Goal: Obtain resource: Download file/media

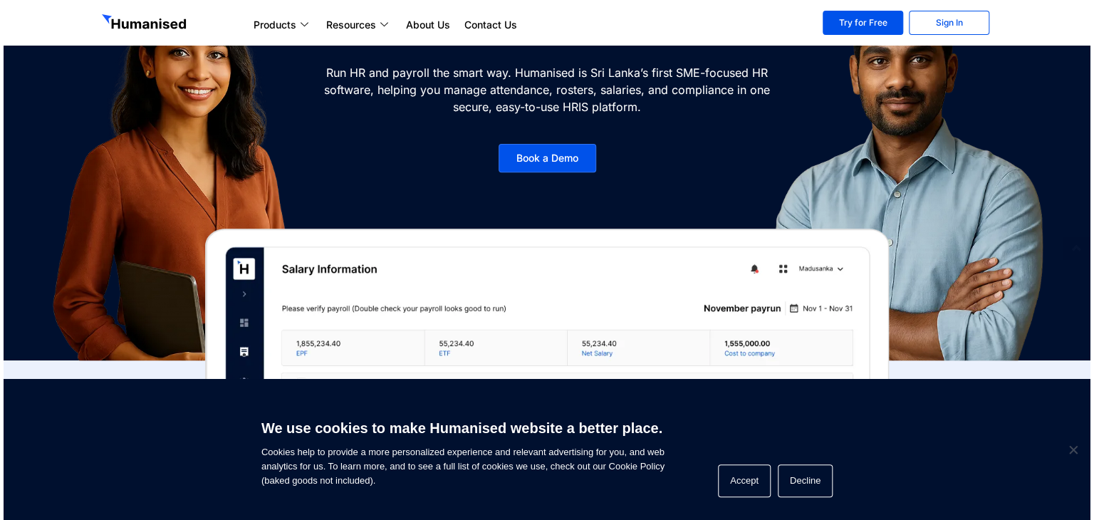
scroll to position [285, 0]
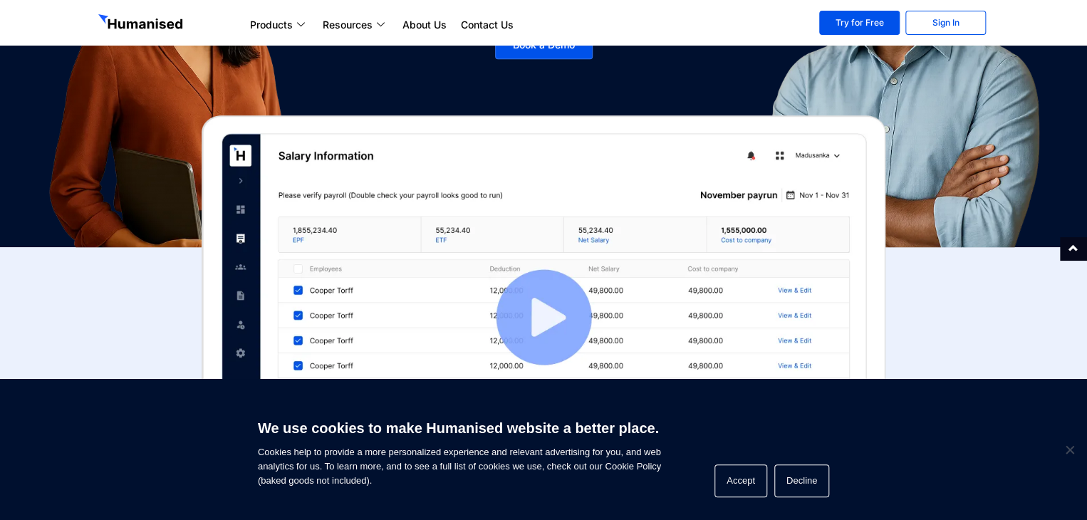
click at [575, 294] on img at bounding box center [544, 317] width 684 height 404
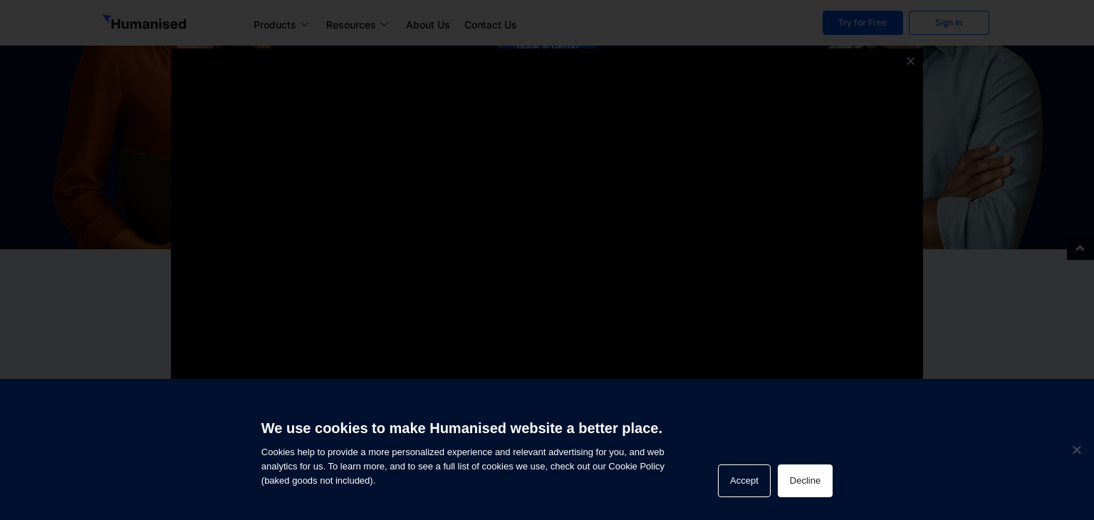
click at [829, 495] on button "Decline" at bounding box center [805, 480] width 55 height 33
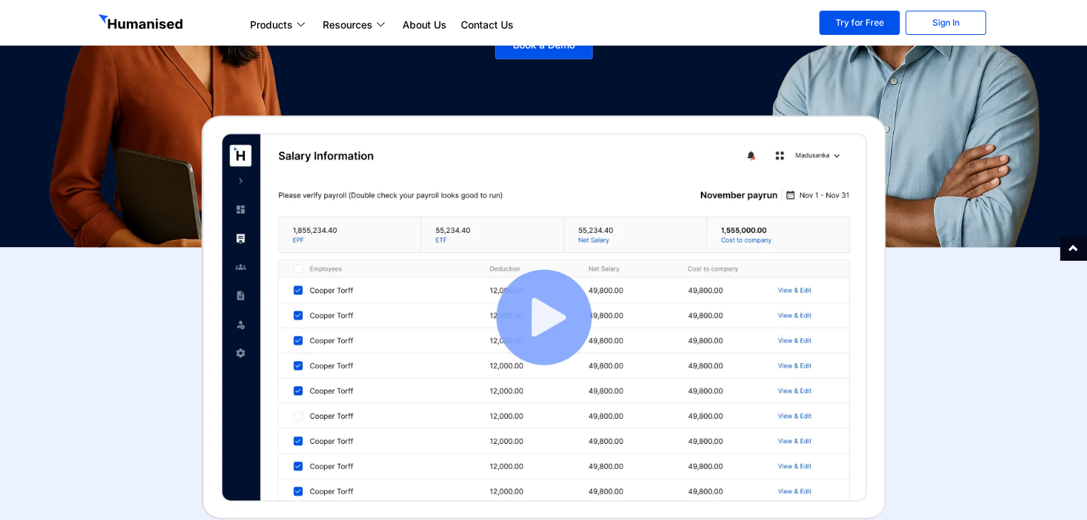
click at [532, 294] on img at bounding box center [544, 317] width 684 height 404
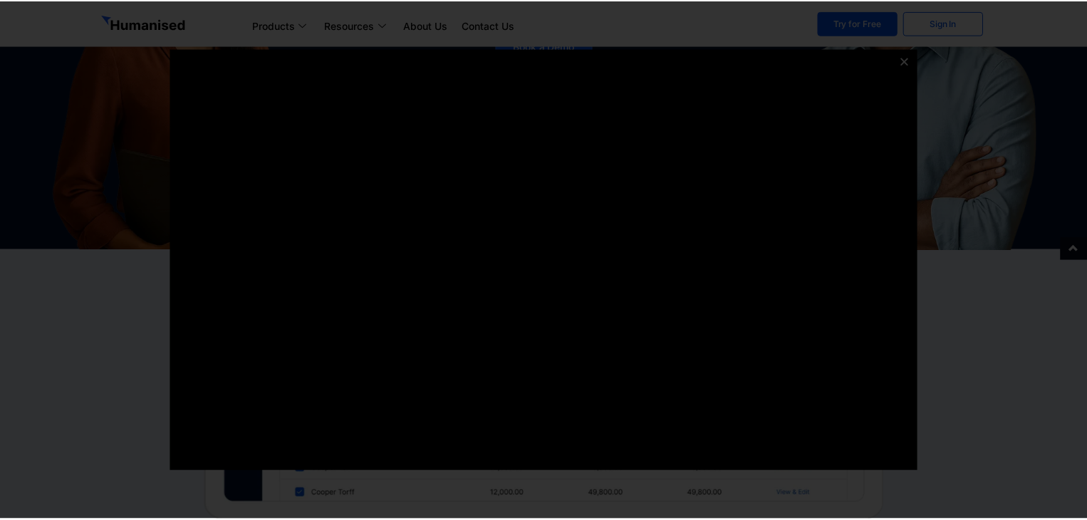
scroll to position [0, 0]
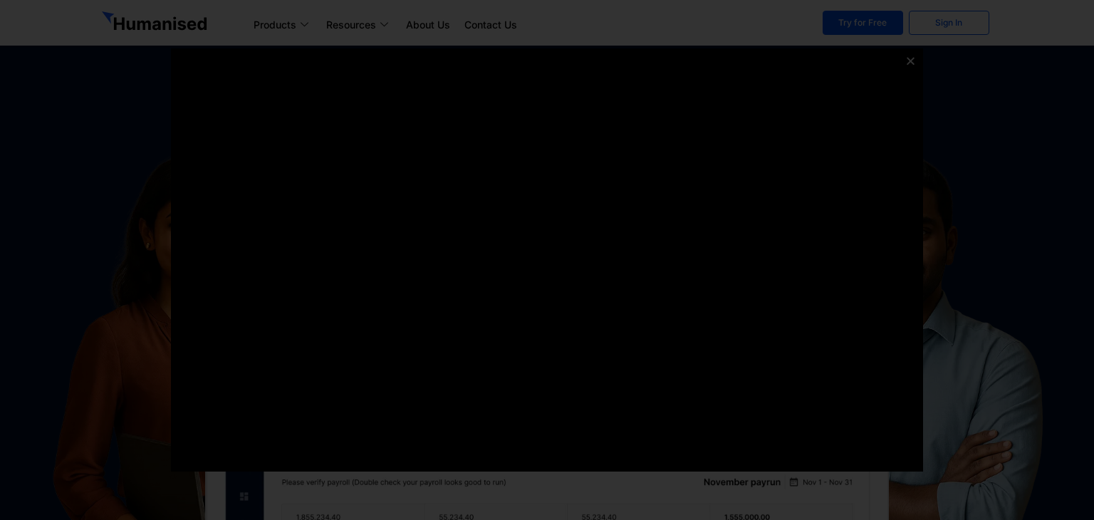
click at [971, 303] on div at bounding box center [547, 260] width 1094 height 520
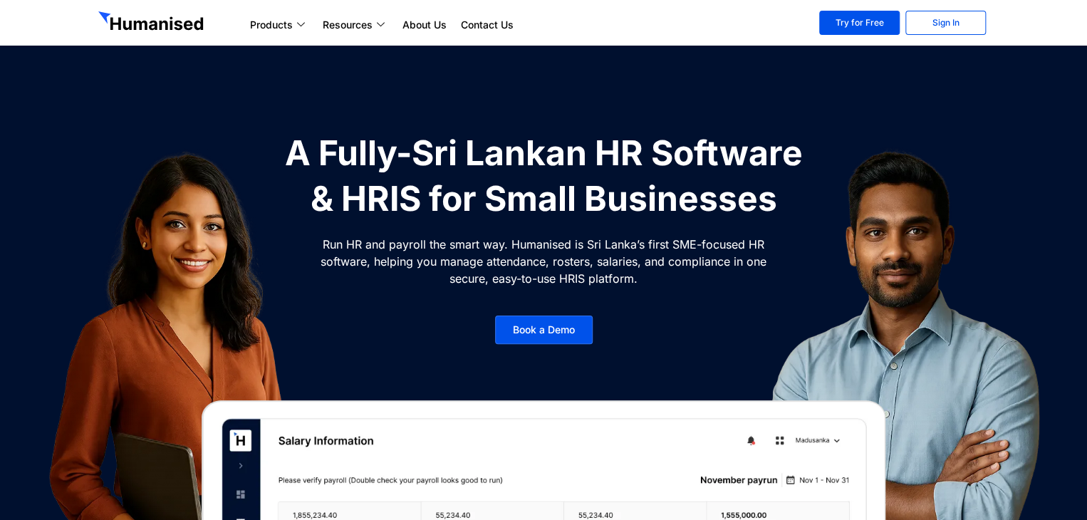
click at [971, 303] on img at bounding box center [899, 361] width 427 height 463
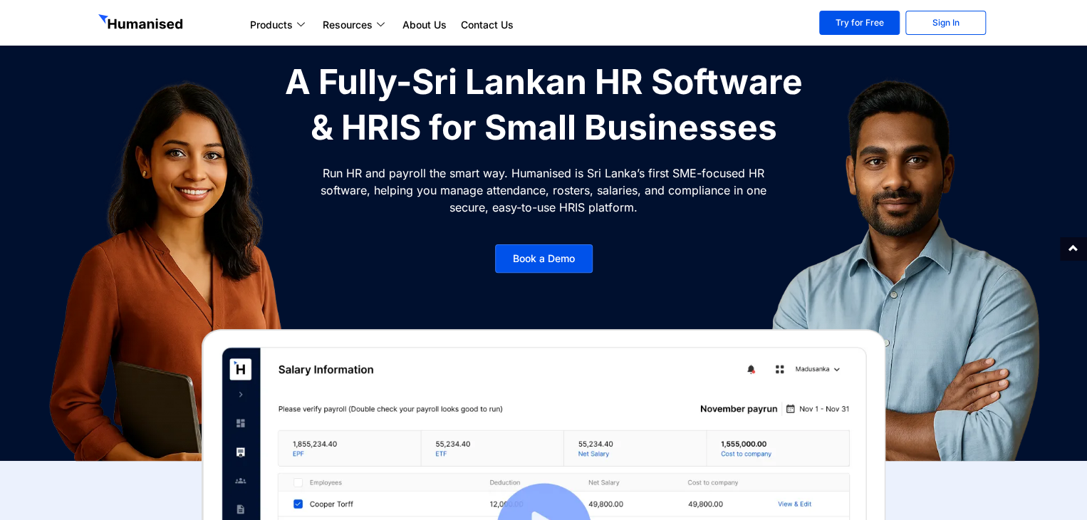
scroll to position [285, 0]
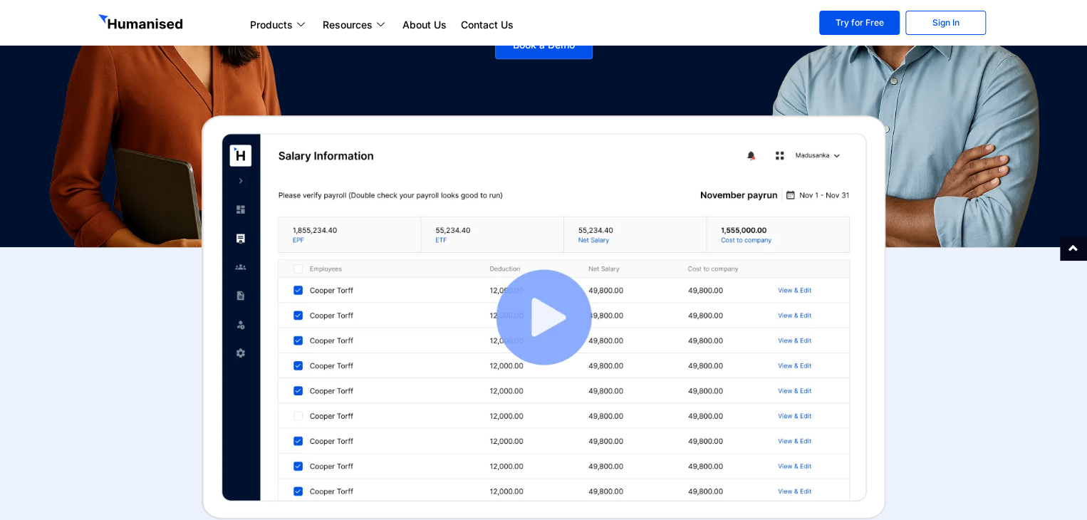
click at [816, 379] on img at bounding box center [544, 317] width 684 height 404
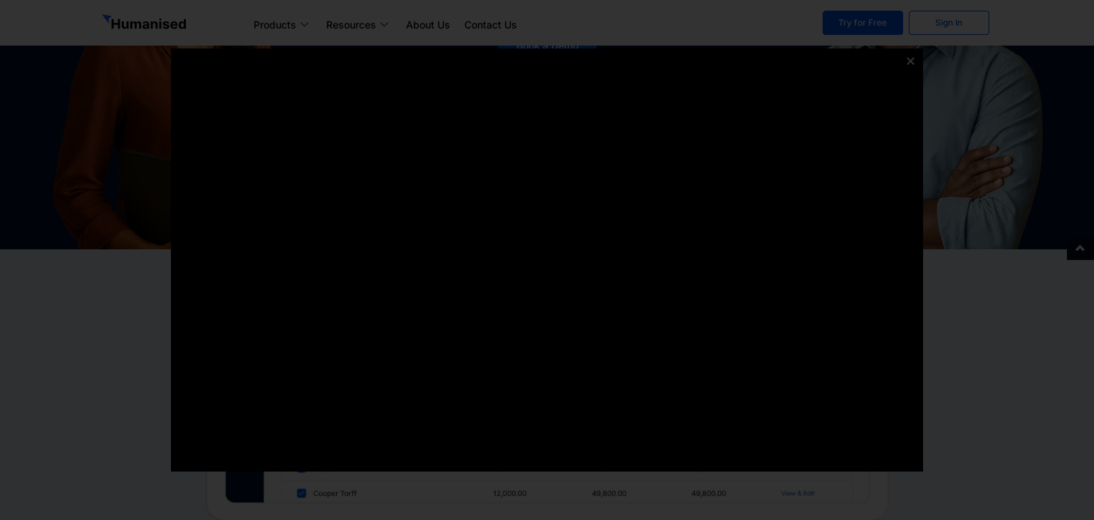
click at [911, 56] on icon at bounding box center [910, 61] width 11 height 11
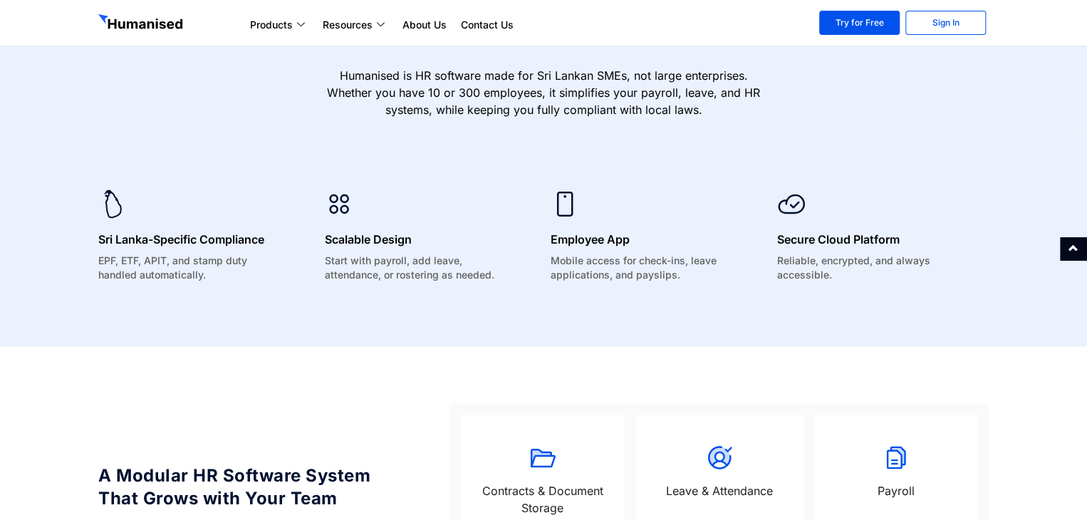
scroll to position [891, 0]
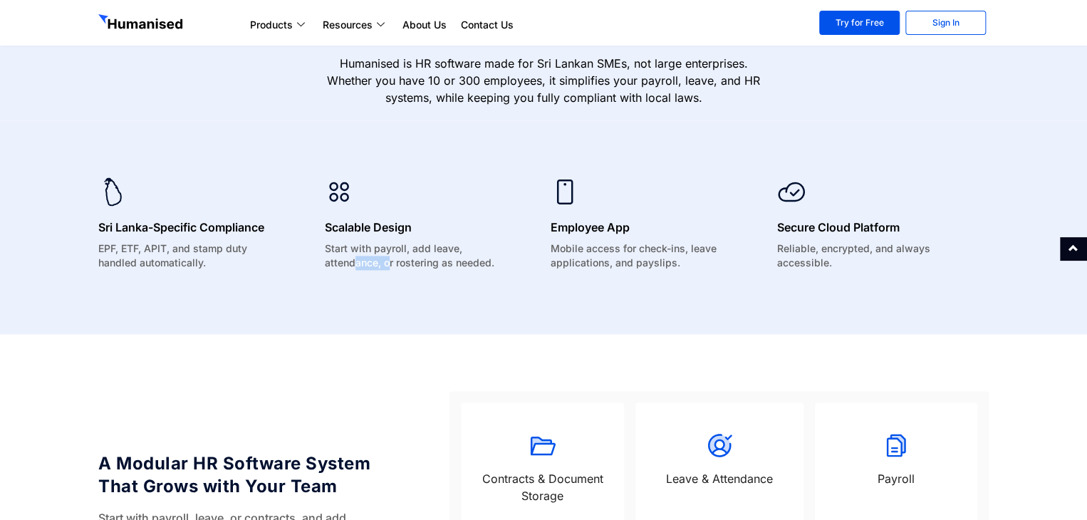
drag, startPoint x: 356, startPoint y: 257, endPoint x: 389, endPoint y: 260, distance: 32.9
click at [389, 260] on p "Start with payroll, add leave, attendance, or rostering as needed." at bounding box center [417, 255] width 184 height 28
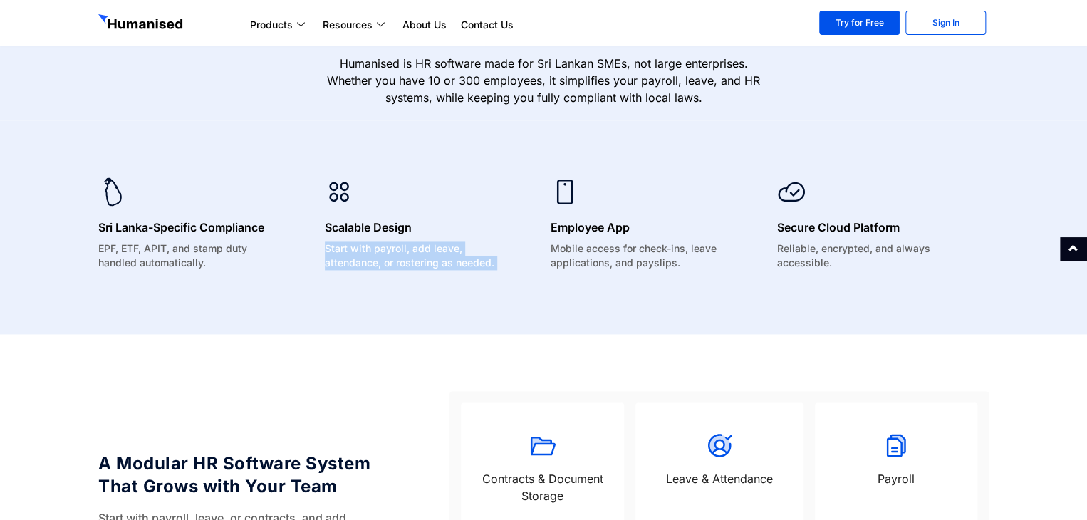
click at [389, 260] on p "Start with payroll, add leave, attendance, or rostering as needed." at bounding box center [417, 255] width 184 height 28
click at [572, 251] on p "Mobile access for check-ins, leave applications, and payslips." at bounding box center [642, 255] width 184 height 28
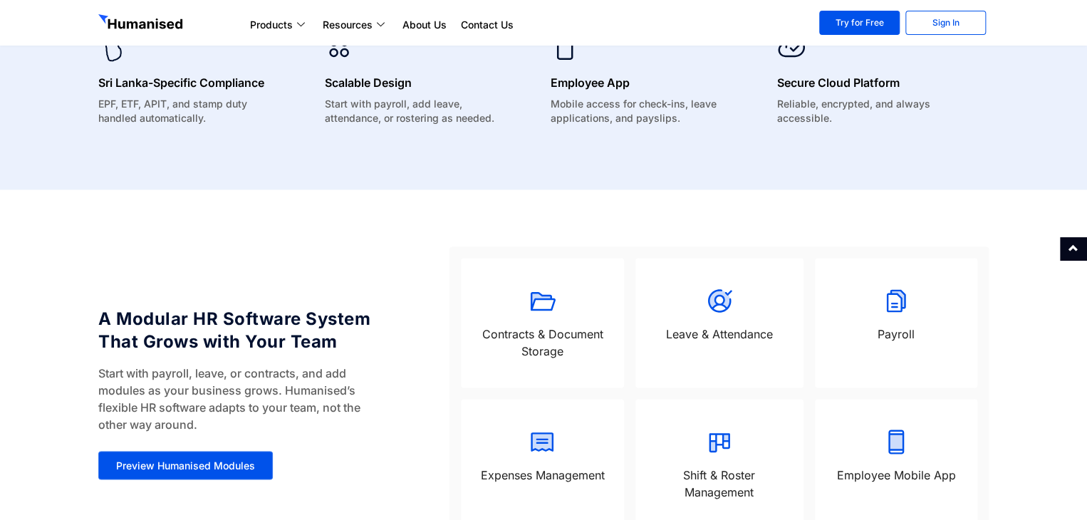
scroll to position [1142, 0]
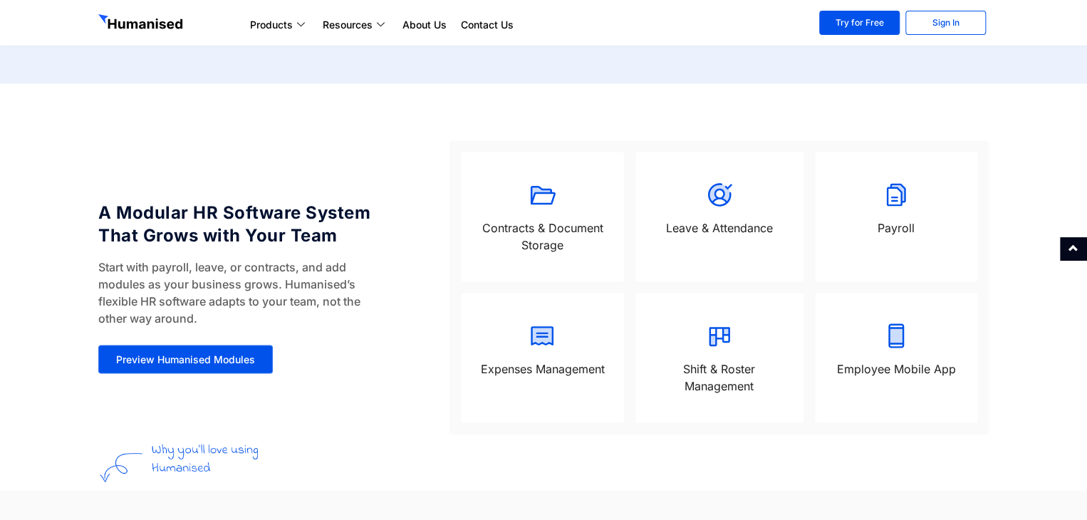
click at [559, 240] on p "Contracts & Document Storage" at bounding box center [542, 236] width 134 height 34
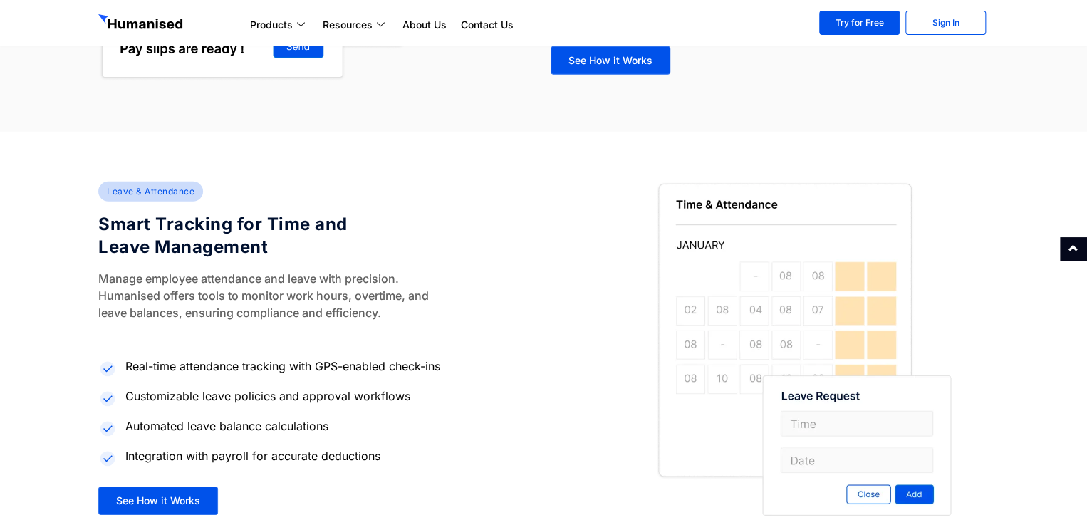
scroll to position [1952, 0]
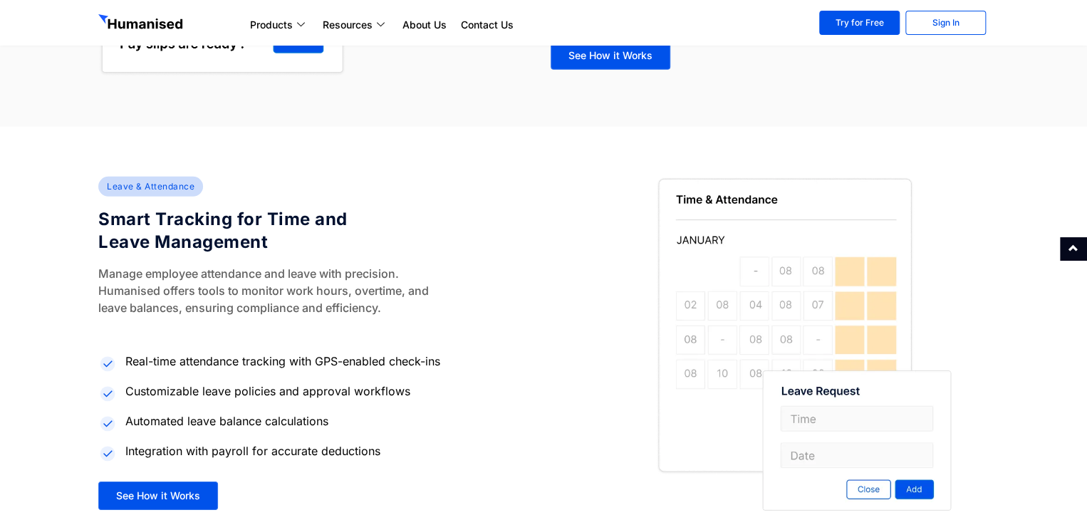
click at [108, 225] on h4 "Smart Tracking for Time and Leave Management" at bounding box center [246, 231] width 296 height 46
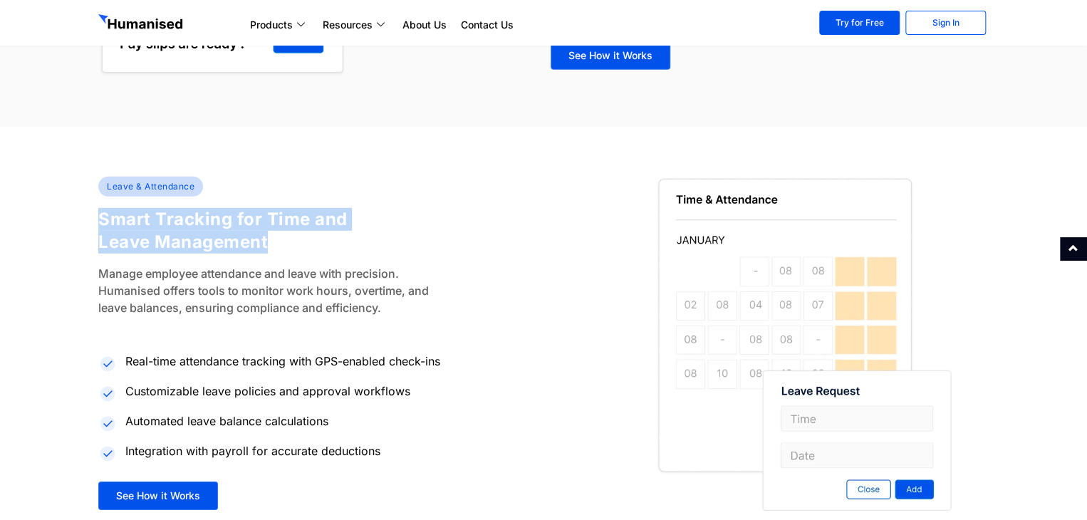
drag, startPoint x: 108, startPoint y: 225, endPoint x: 202, endPoint y: 246, distance: 96.4
click at [202, 246] on h4 "Smart Tracking for Time and Leave Management" at bounding box center [246, 231] width 296 height 46
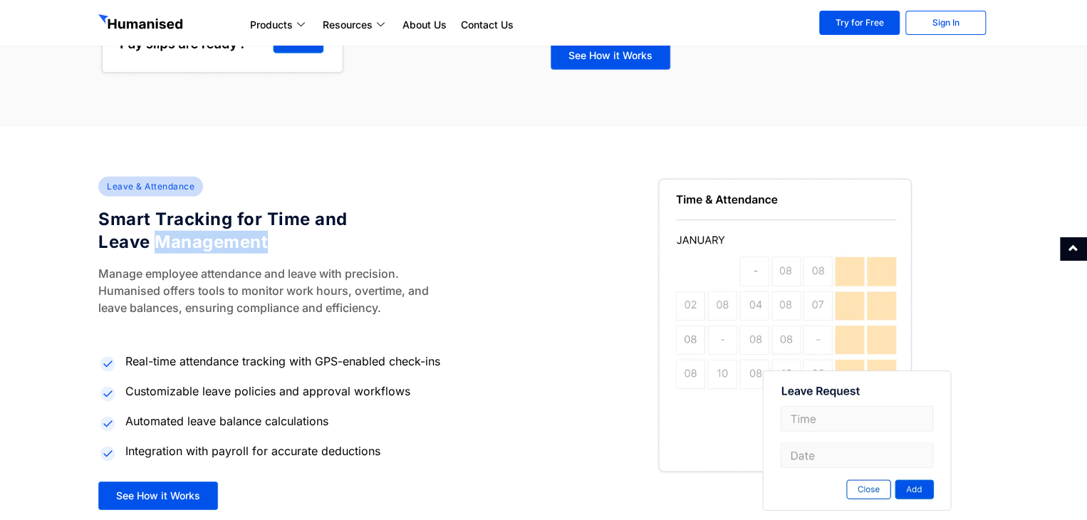
click at [202, 246] on h4 "Smart Tracking for Time and Leave Management" at bounding box center [246, 231] width 296 height 46
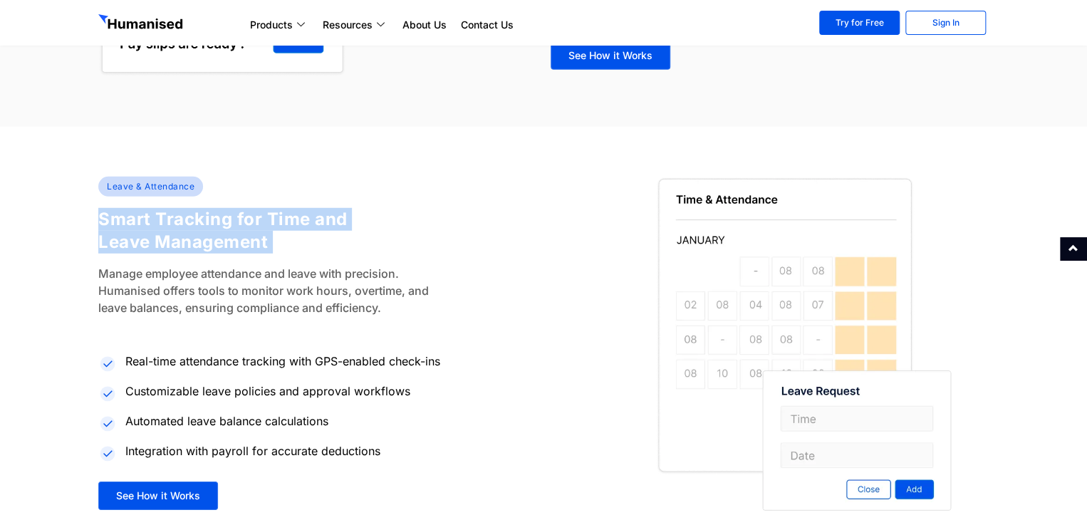
drag, startPoint x: 202, startPoint y: 246, endPoint x: 191, endPoint y: 241, distance: 12.7
click at [191, 241] on h4 "Smart Tracking for Time and Leave Management" at bounding box center [246, 231] width 296 height 46
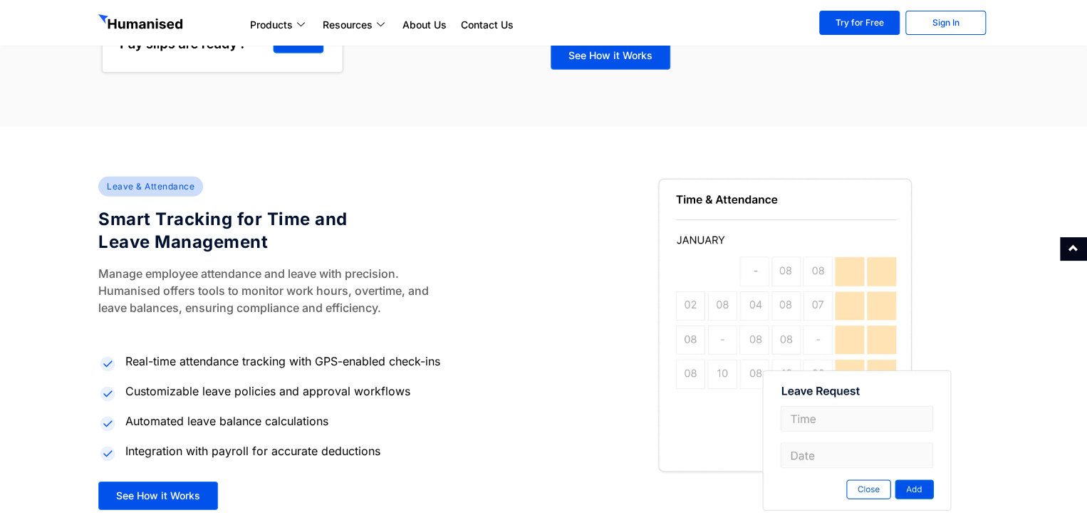
click at [162, 275] on p "Manage employee attendance and leave with precision. Humanised offers tools to …" at bounding box center [271, 290] width 347 height 51
drag, startPoint x: 279, startPoint y: 362, endPoint x: 426, endPoint y: 362, distance: 146.7
click at [426, 362] on span "Real-time attendance tracking with GPS-enabled check-ins" at bounding box center [281, 360] width 318 height 17
click at [439, 355] on span "Real-time attendance tracking with GPS-enabled check-ins" at bounding box center [281, 360] width 318 height 17
click at [854, 493] on img at bounding box center [813, 344] width 350 height 334
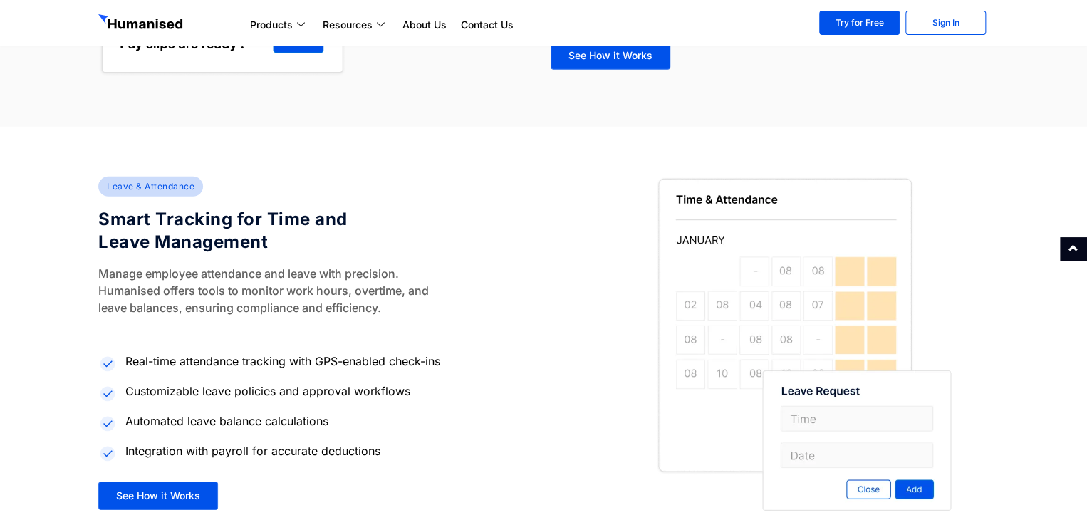
scroll to position [2024, 0]
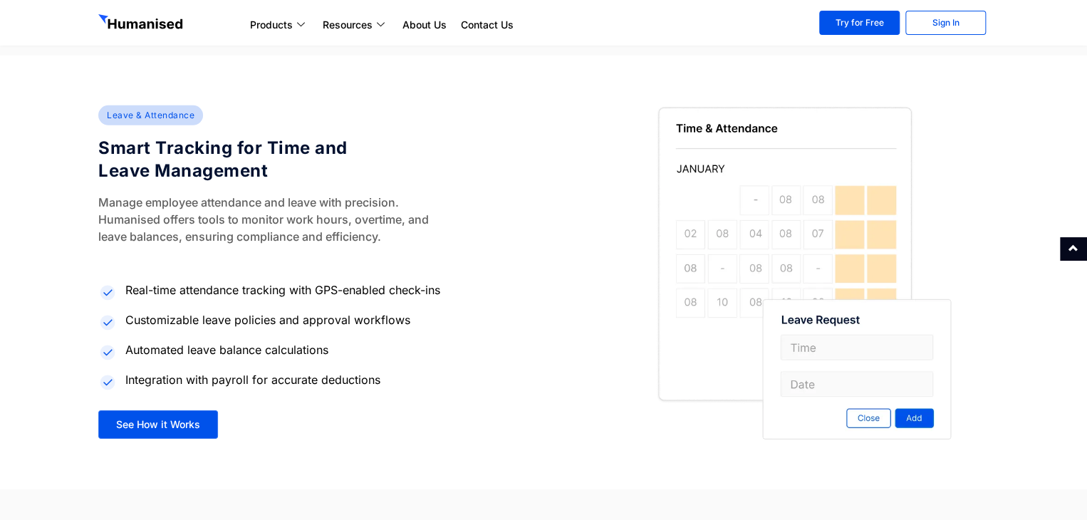
click at [190, 348] on span "Automated leave balance calculations" at bounding box center [225, 349] width 206 height 17
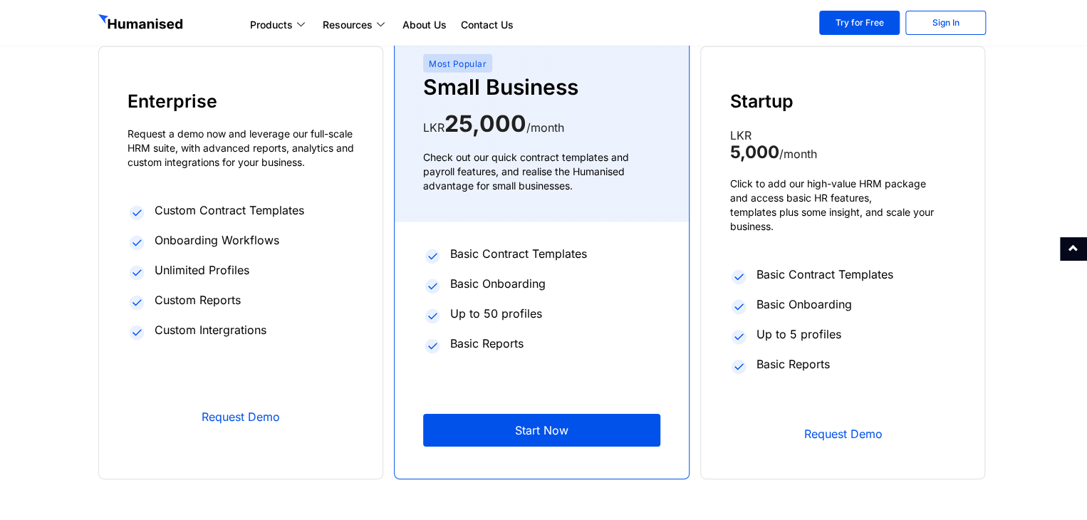
scroll to position [2140, 0]
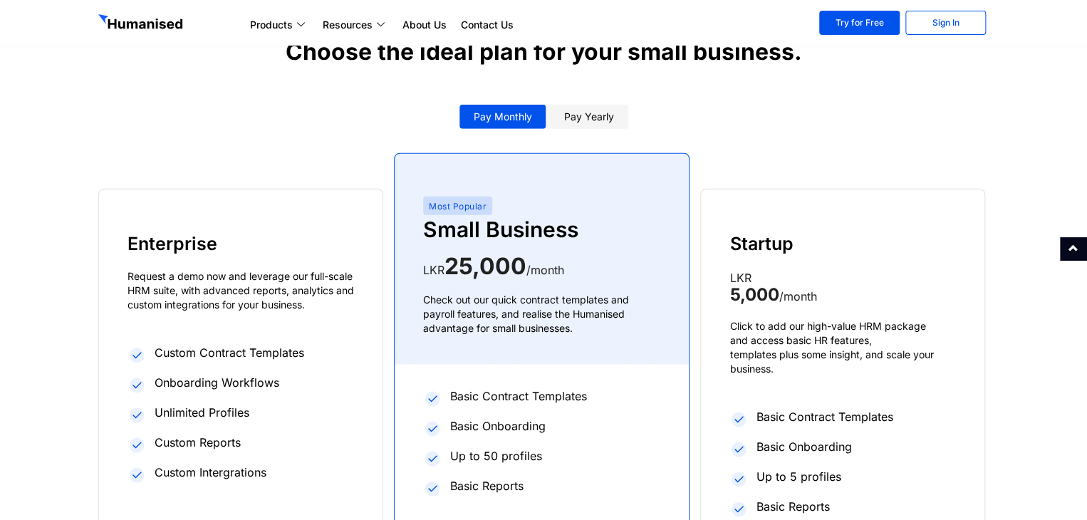
click at [594, 117] on link "Pay yearly" at bounding box center [589, 117] width 78 height 24
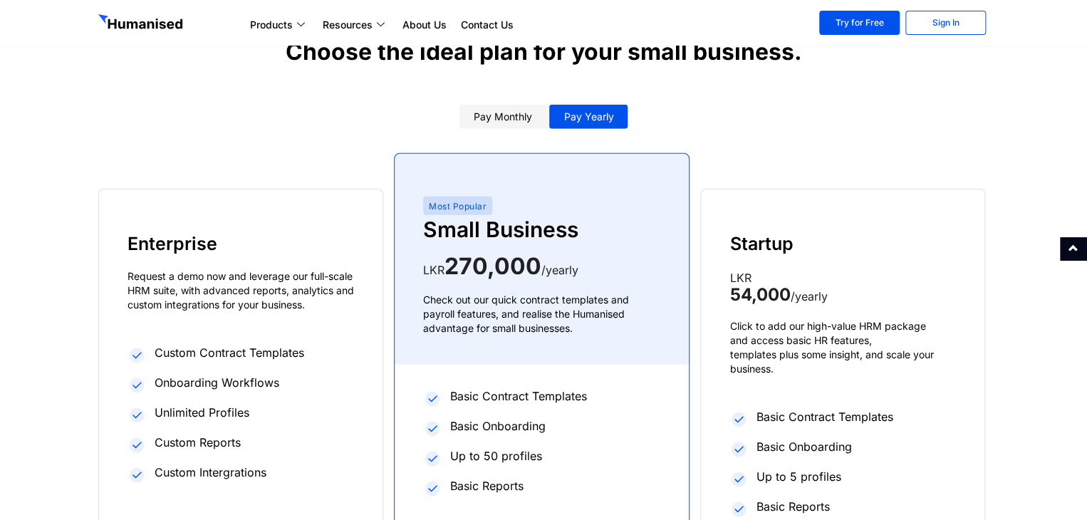
click at [507, 112] on link "Pay monthly" at bounding box center [502, 117] width 87 height 24
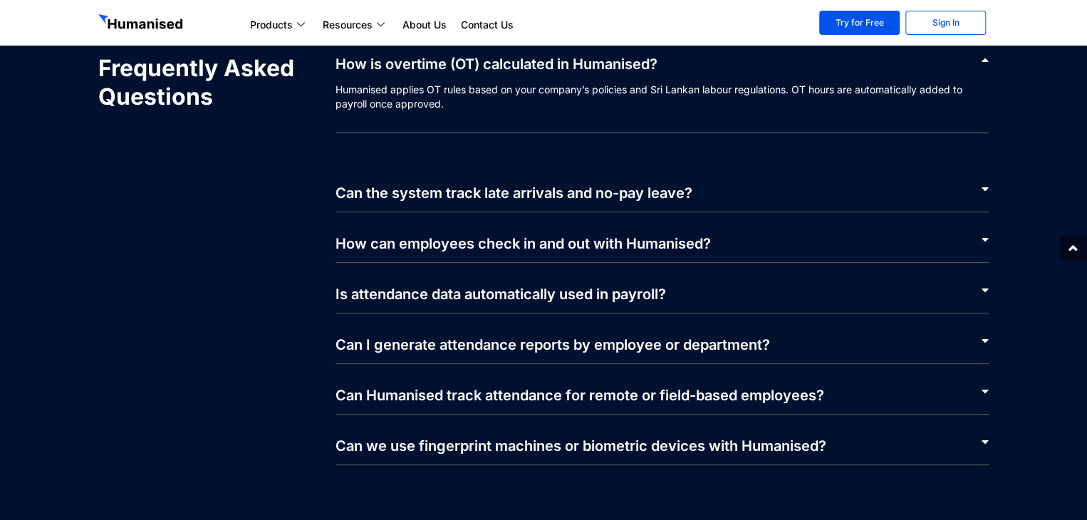
scroll to position [2853, 0]
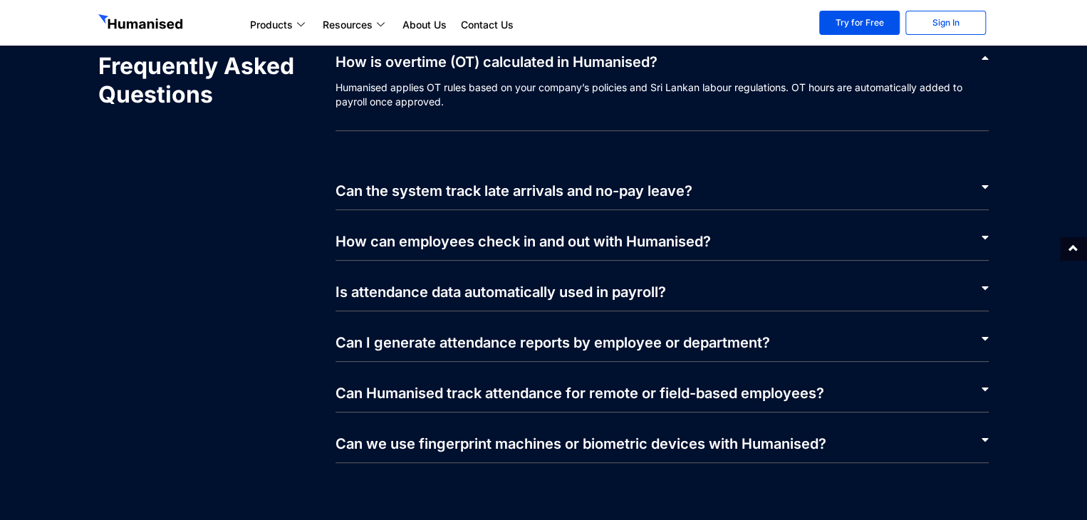
click at [484, 249] on link "How can employees check in and out with Humanised?" at bounding box center [522, 241] width 375 height 17
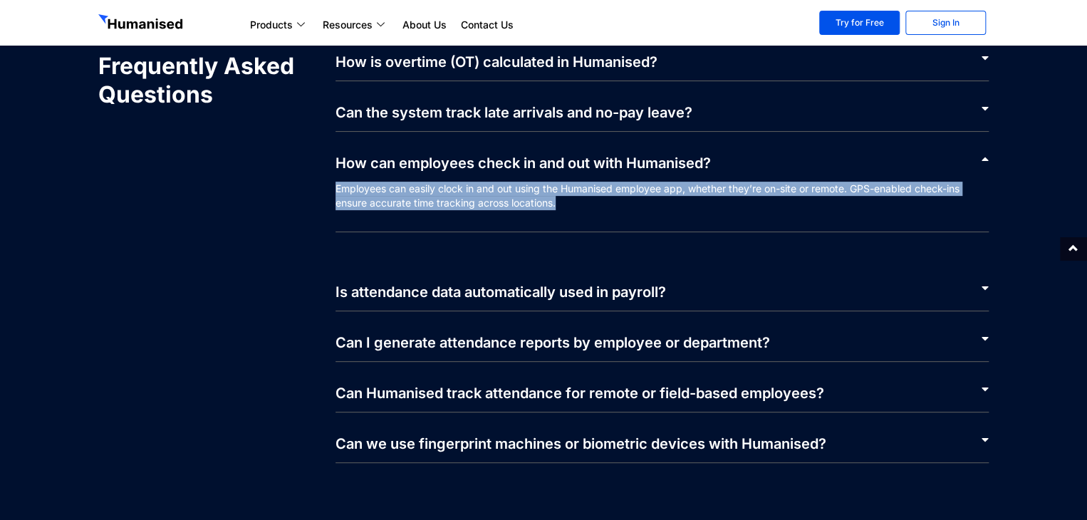
drag, startPoint x: 558, startPoint y: 206, endPoint x: 335, endPoint y: 189, distance: 223.5
click at [335, 189] on p "Employees can easily clock in and out using the Humanised employee app, whether…" at bounding box center [662, 207] width 654 height 51
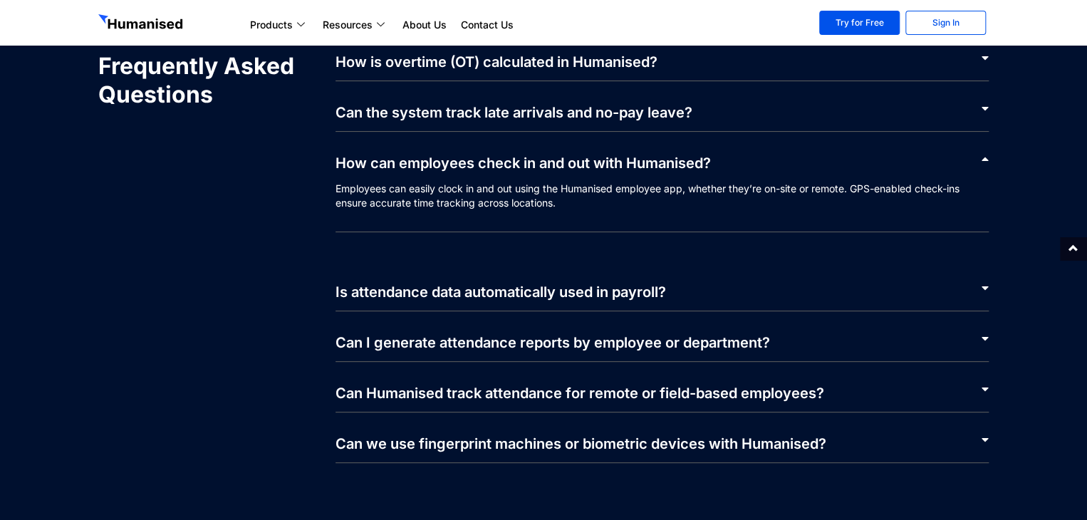
click at [564, 352] on div "Can I generate attendance reports by employee or department?" at bounding box center [662, 336] width 654 height 51
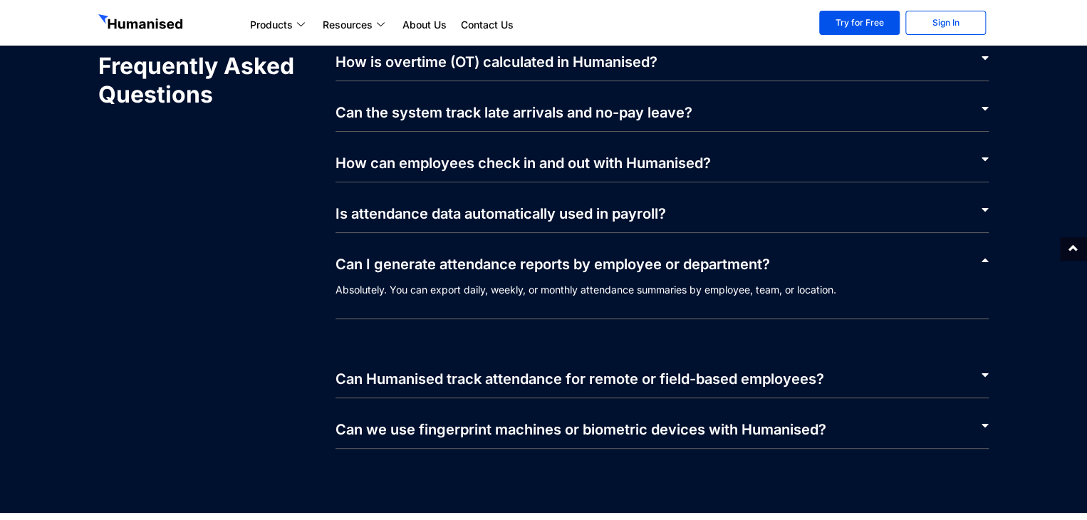
click at [590, 381] on link "Can Humanised track attendance for remote or field-based employees?" at bounding box center [579, 378] width 488 height 17
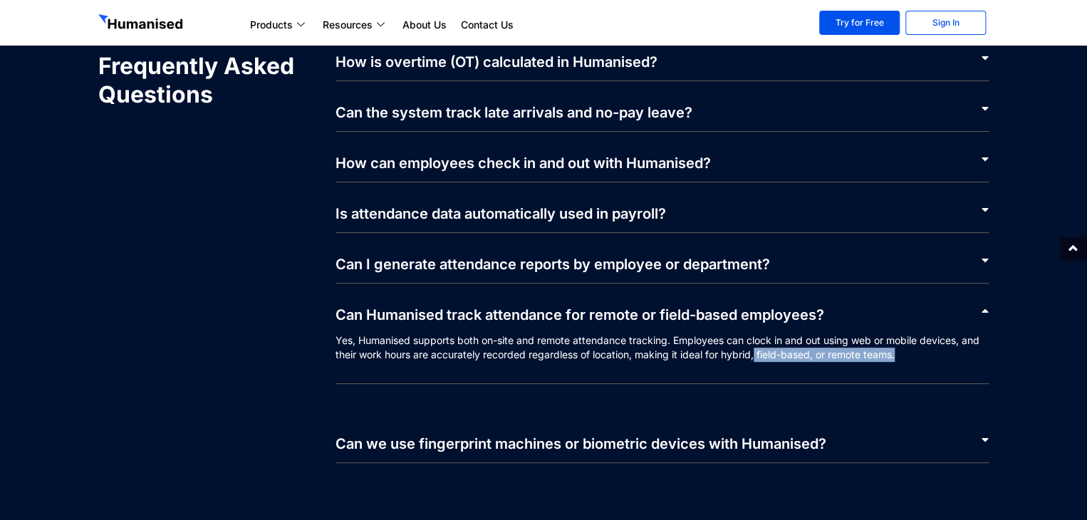
drag, startPoint x: 890, startPoint y: 357, endPoint x: 756, endPoint y: 352, distance: 134.0
click at [756, 352] on p "Yes, Humanised supports both on-site and remote attendance tracking. Employees …" at bounding box center [662, 358] width 654 height 51
click at [681, 347] on p "Yes, Humanised supports both on-site and remote attendance tracking. Employees …" at bounding box center [662, 358] width 654 height 51
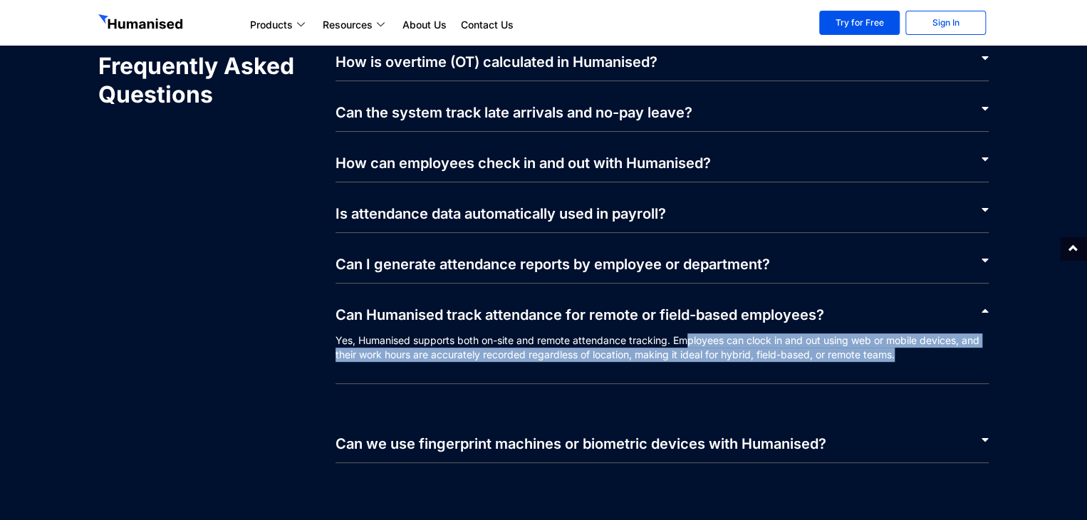
drag, startPoint x: 708, startPoint y: 344, endPoint x: 917, endPoint y: 364, distance: 210.3
click at [917, 364] on p "Yes, Humanised supports both on-site and remote attendance tracking. Employees …" at bounding box center [662, 358] width 654 height 51
click at [333, 357] on div "How is overtime (OT) calculated in Humanised? Humanised applies OT rules based …" at bounding box center [655, 257] width 668 height 411
drag, startPoint x: 470, startPoint y: 342, endPoint x: 820, endPoint y: 350, distance: 350.4
click at [820, 350] on p "Yes, Humanised supports both on-site and remote attendance tracking. Employees …" at bounding box center [662, 358] width 654 height 51
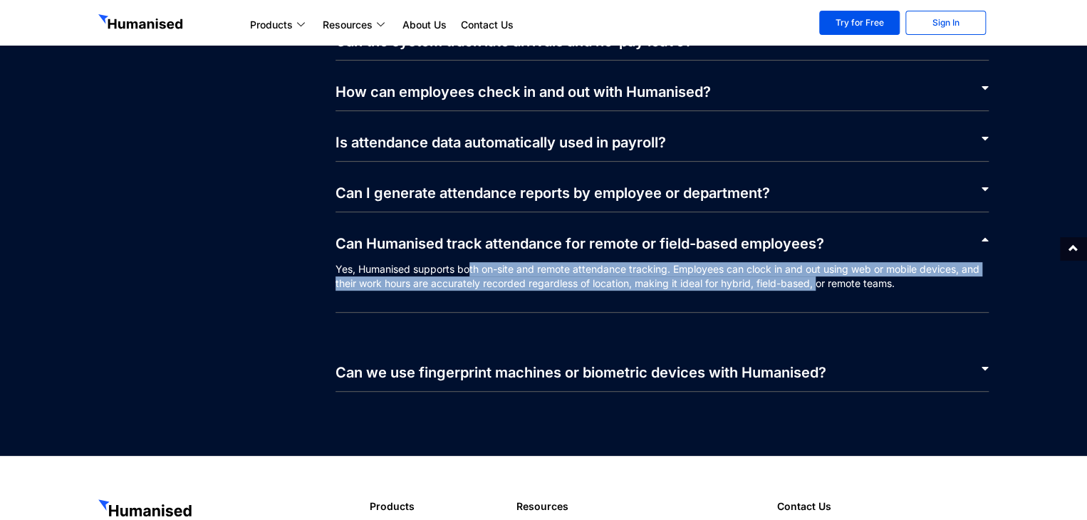
scroll to position [3132, 0]
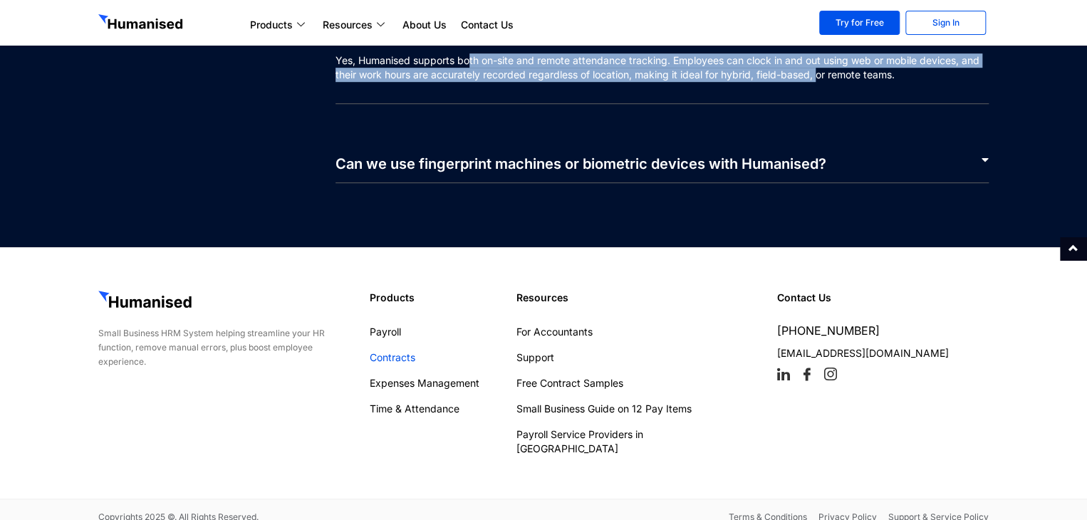
click at [396, 360] on link "Contracts" at bounding box center [436, 357] width 132 height 14
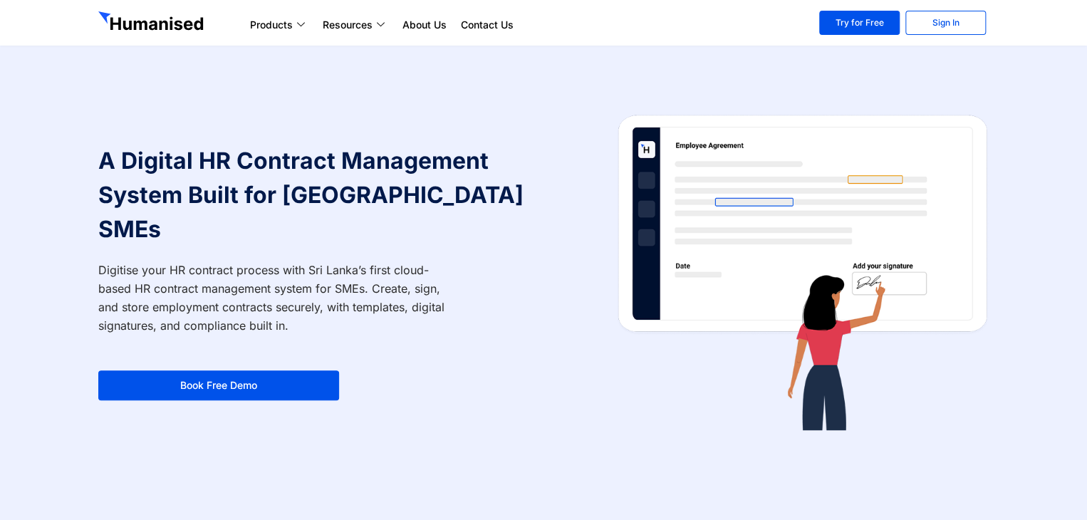
click at [177, 261] on p "Digitise your HR contract process with Sri Lanka’s first cloud-based HR contrac…" at bounding box center [273, 298] width 350 height 74
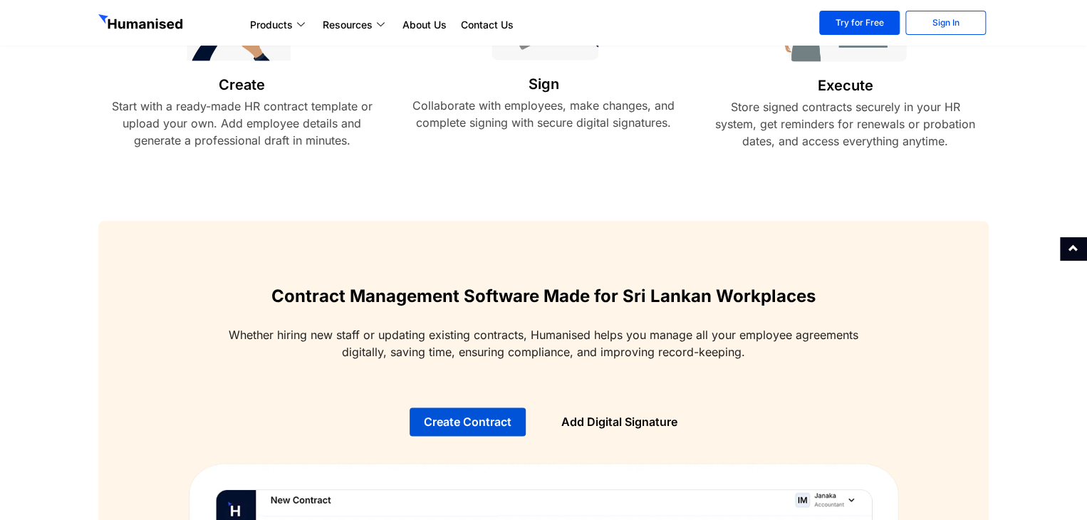
scroll to position [712, 0]
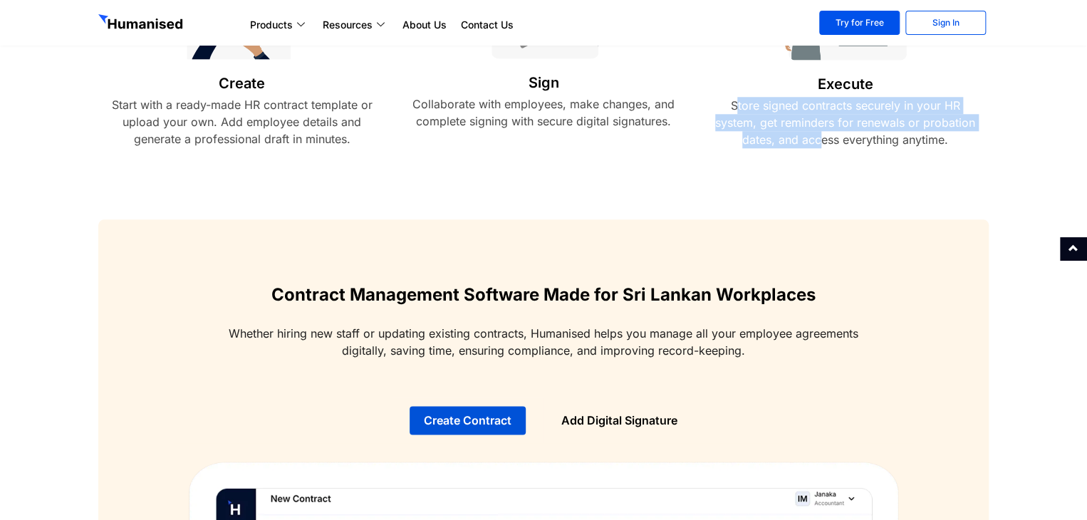
drag, startPoint x: 735, startPoint y: 100, endPoint x: 819, endPoint y: 140, distance: 93.0
click at [819, 140] on p "Store signed contracts securely in your HR system, get reminders for renewals o…" at bounding box center [844, 122] width 273 height 51
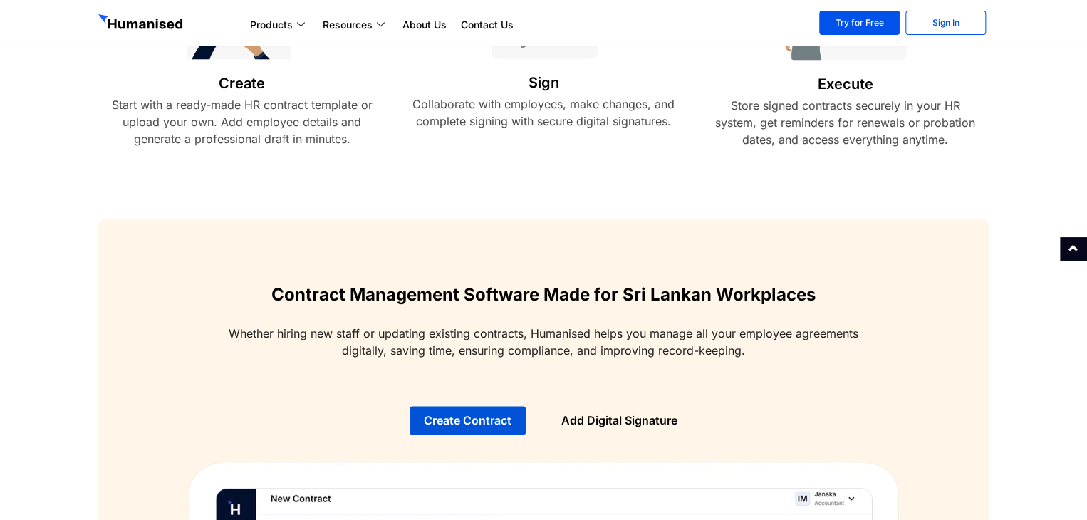
click at [499, 117] on p "Collaborate with employees, make changes, and complete signing with secure digi…" at bounding box center [543, 112] width 273 height 34
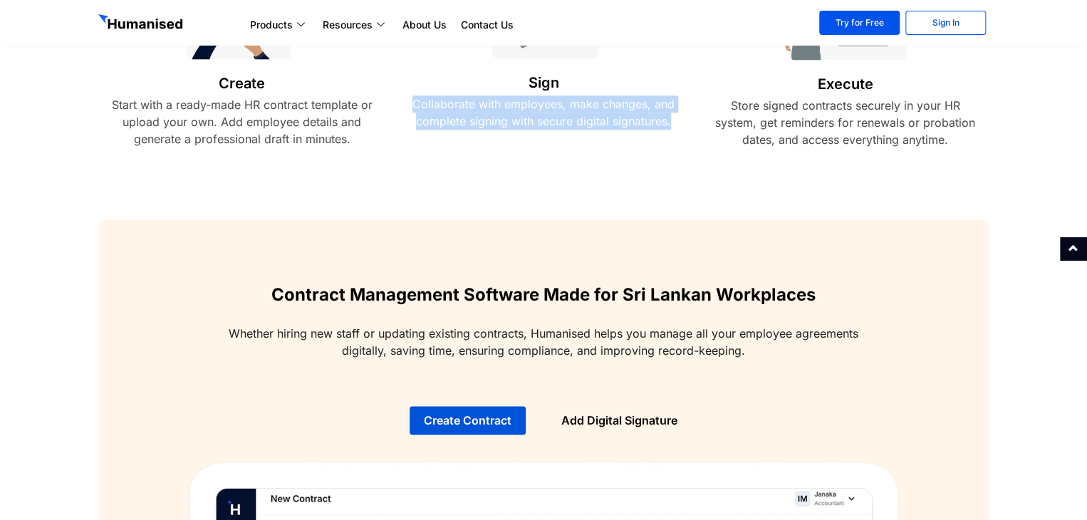
click at [499, 117] on p "Collaborate with employees, make changes, and complete signing with secure digi…" at bounding box center [543, 112] width 273 height 34
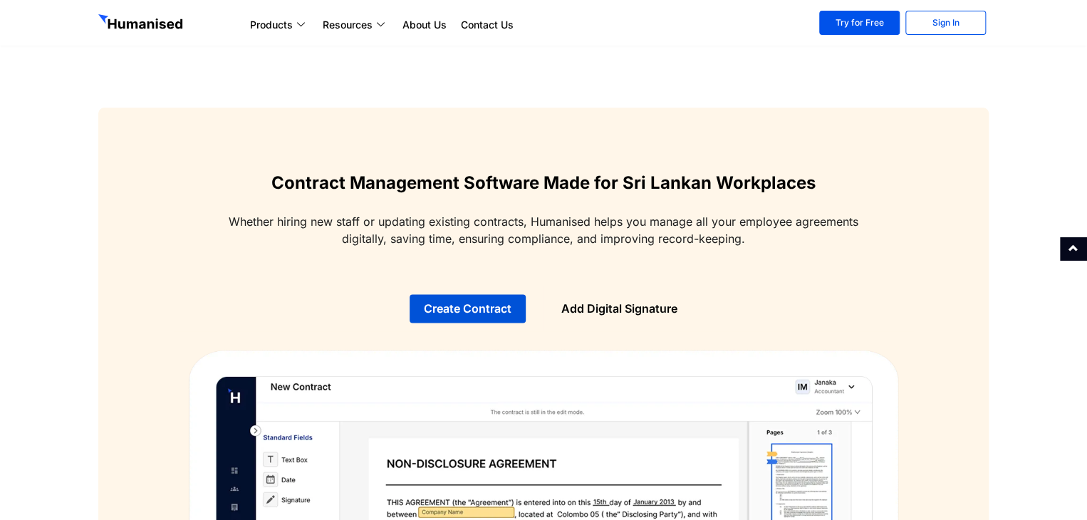
scroll to position [926, 0]
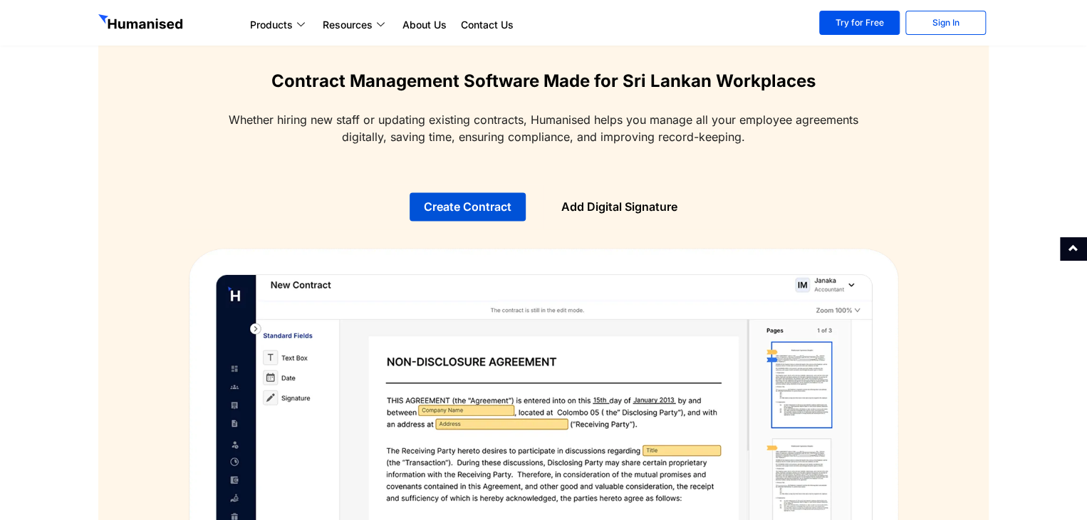
click at [627, 206] on link "Add Digital Signature" at bounding box center [619, 206] width 116 height 14
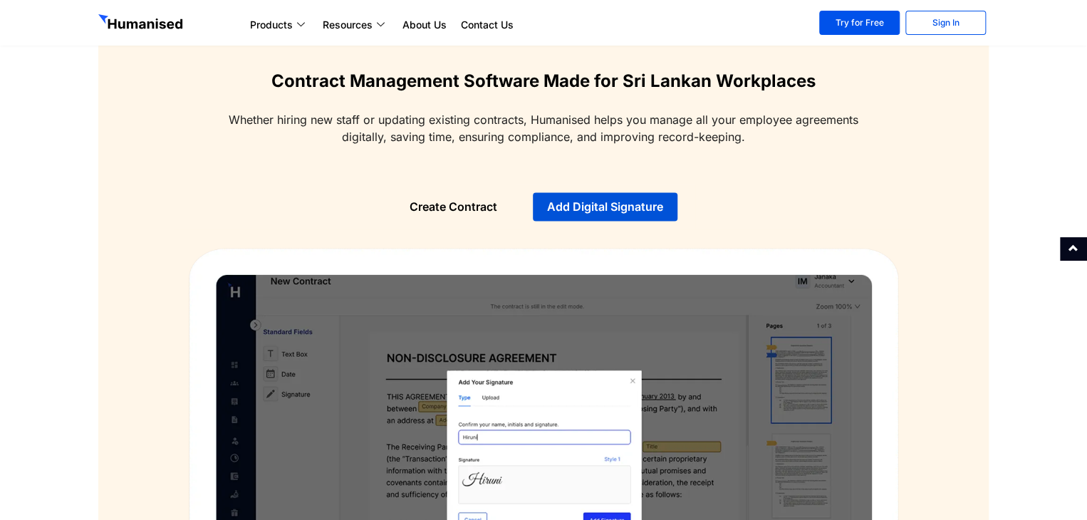
click at [476, 209] on link "Create Contract" at bounding box center [453, 206] width 88 height 14
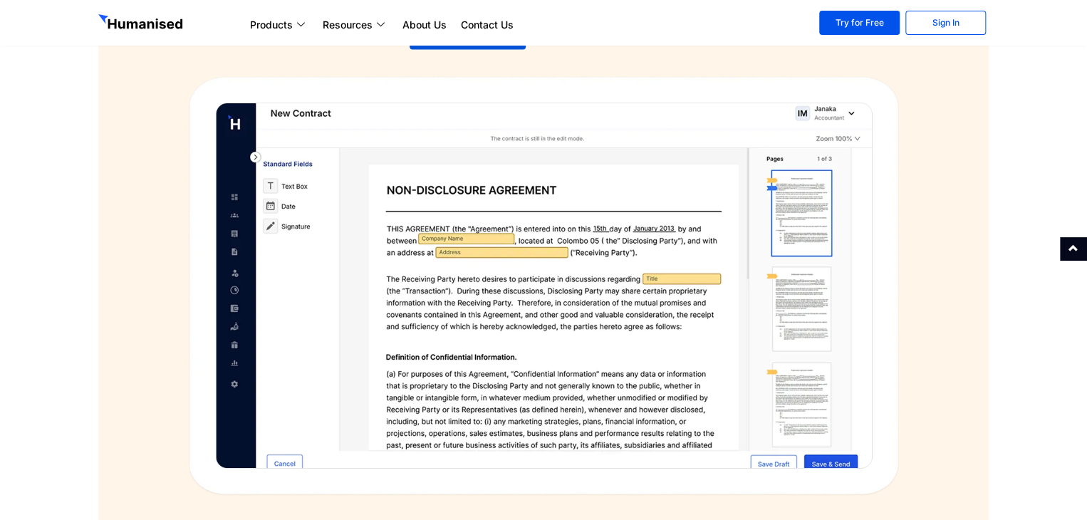
scroll to position [1139, 0]
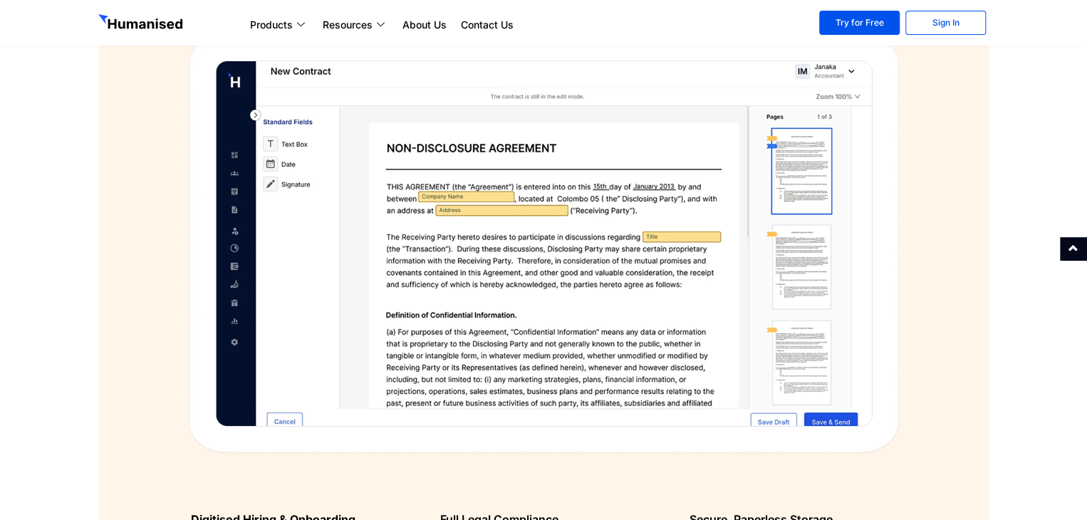
click at [488, 243] on img at bounding box center [543, 243] width 712 height 421
click at [291, 152] on img at bounding box center [543, 243] width 712 height 421
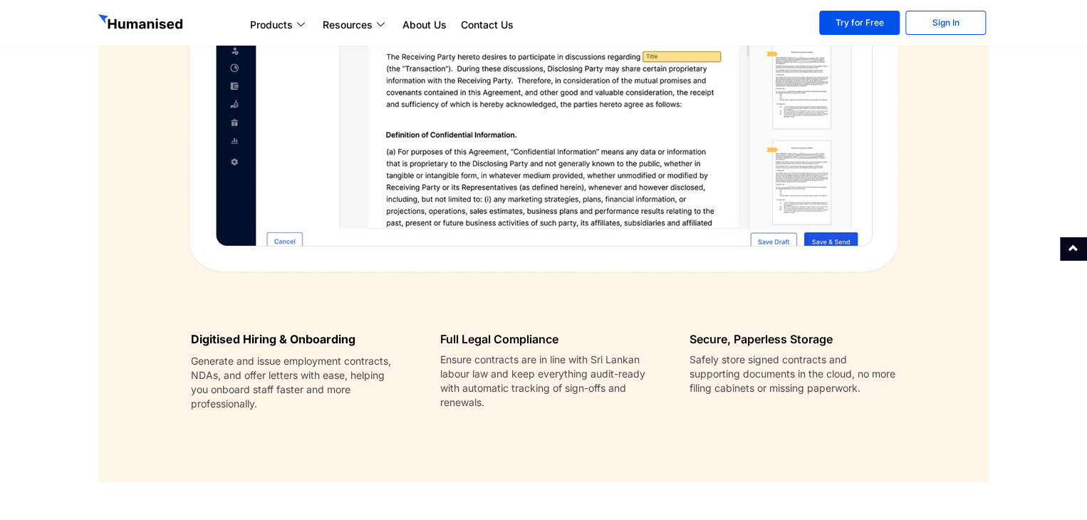
scroll to position [1424, 0]
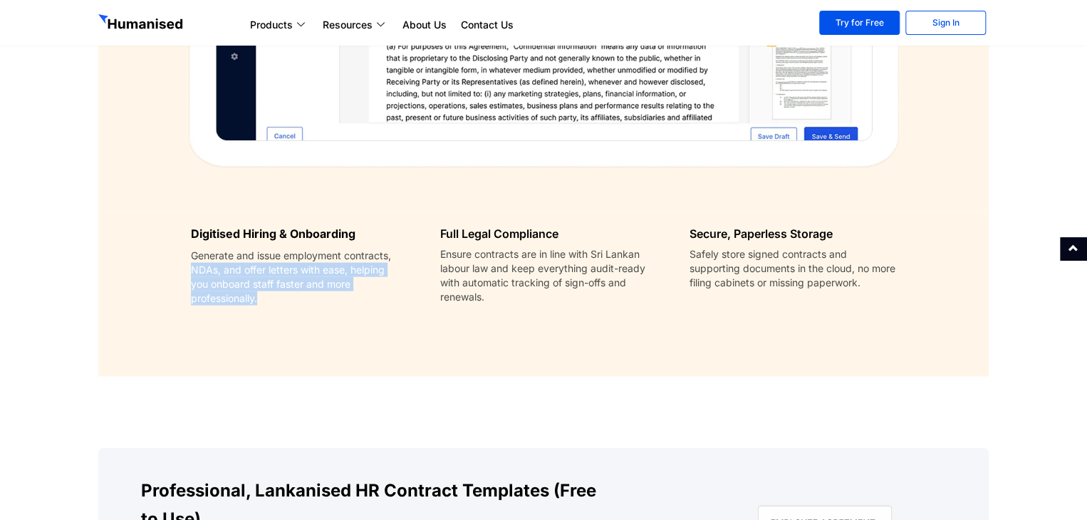
drag, startPoint x: 193, startPoint y: 263, endPoint x: 272, endPoint y: 304, distance: 89.2
click at [272, 304] on p "Generate and issue employment contracts, NDAs, and offer letters with ease, hel…" at bounding box center [294, 277] width 206 height 57
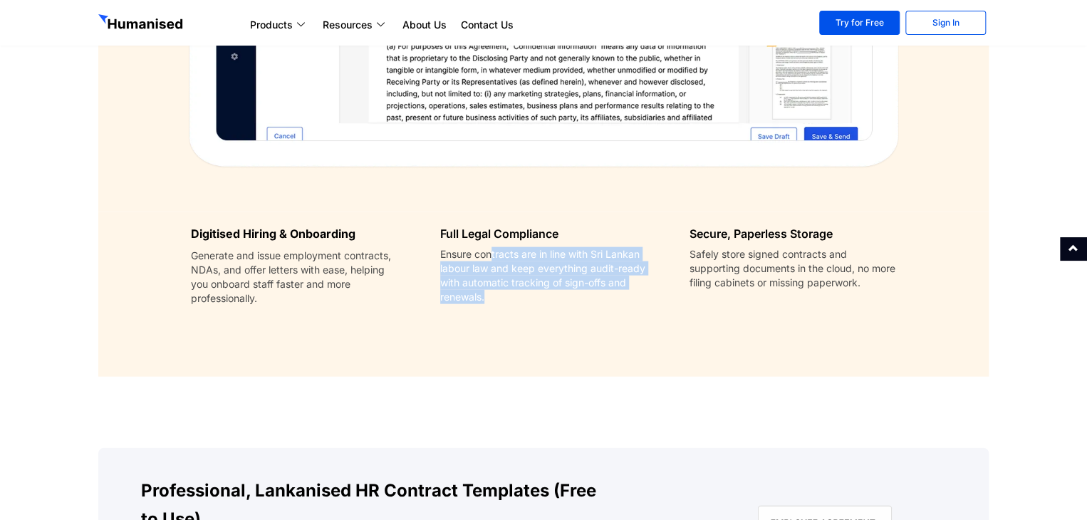
drag, startPoint x: 490, startPoint y: 260, endPoint x: 511, endPoint y: 305, distance: 50.3
click at [511, 305] on div "Ensure contracts are in line with Sri Lankan labour law and keep everything aud…" at bounding box center [543, 279] width 206 height 64
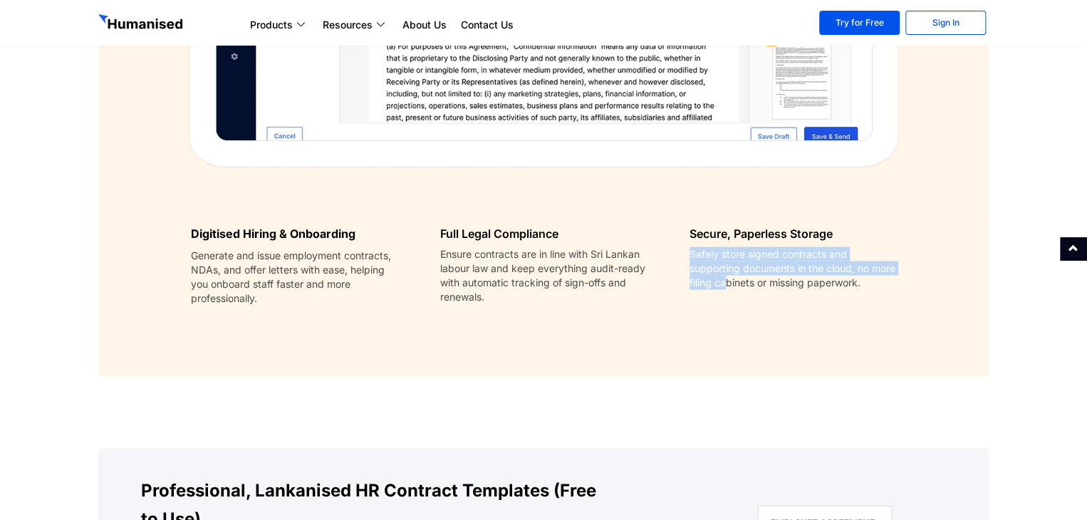
drag, startPoint x: 684, startPoint y: 259, endPoint x: 751, endPoint y: 283, distance: 71.2
click at [751, 283] on div "Secure, Paperless Storage Safely store signed contracts and supporting document…" at bounding box center [792, 273] width 249 height 122
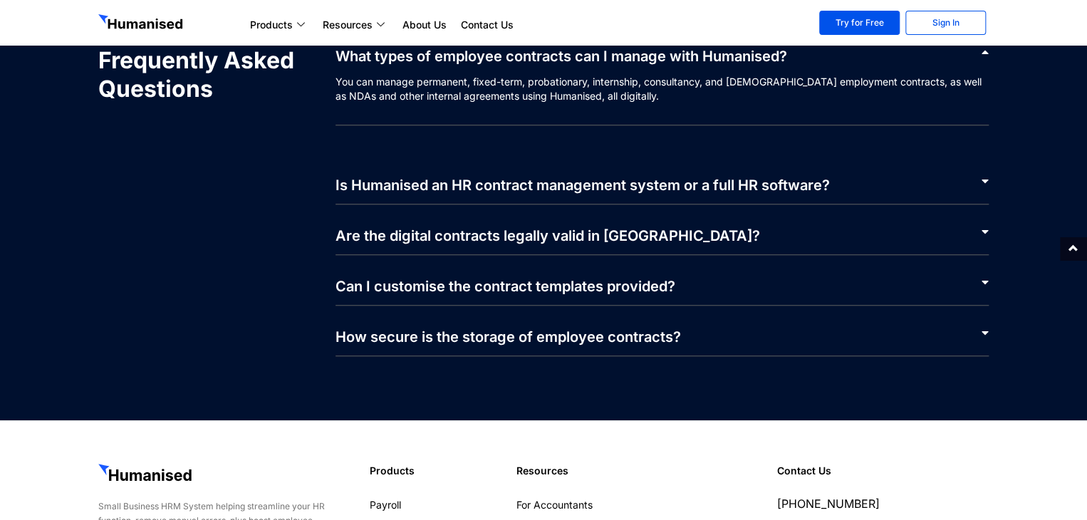
scroll to position [3133, 0]
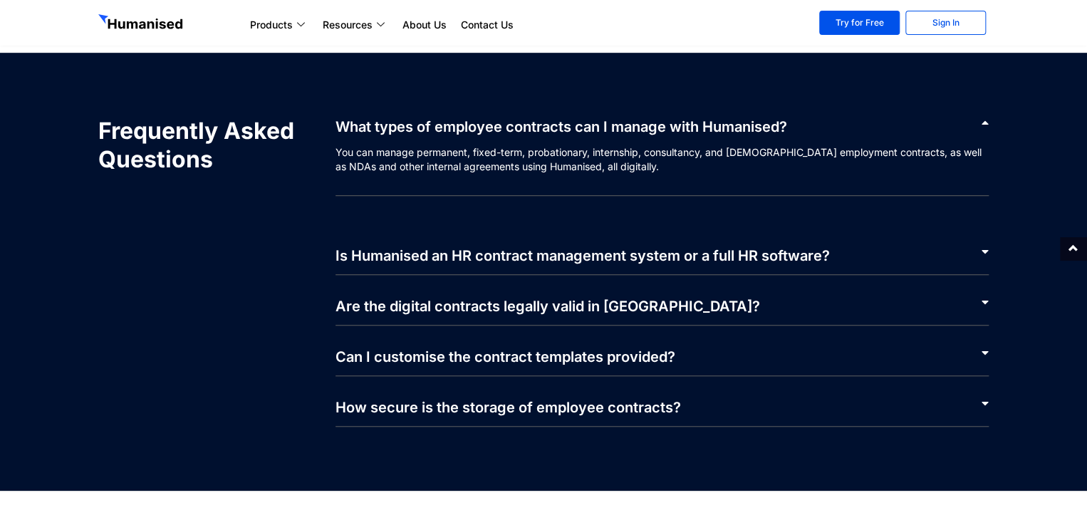
click at [467, 246] on div "Is Humanised an HR contract management system or a full HR software?" at bounding box center [662, 249] width 654 height 51
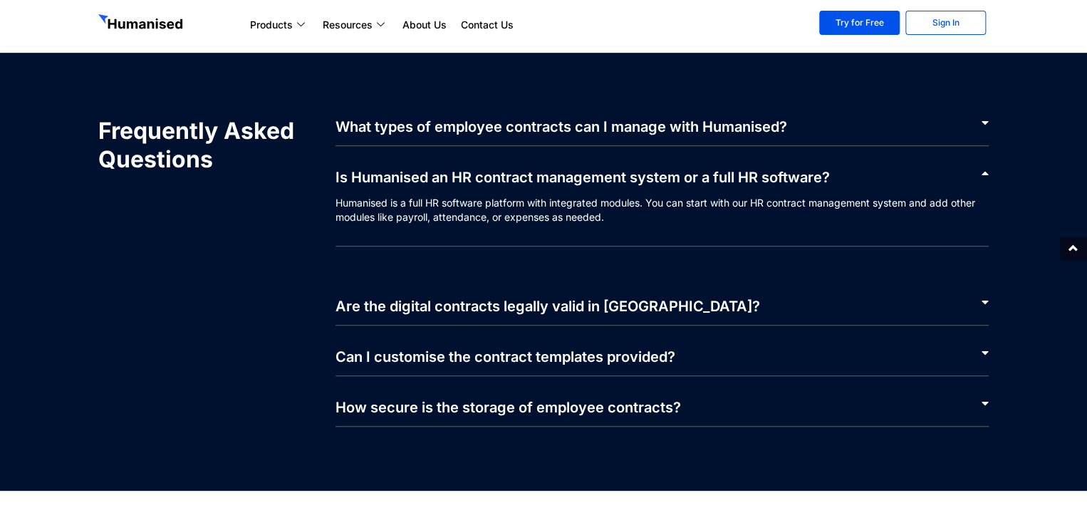
click at [464, 304] on link "Are the digital contracts legally valid in Sri Lanka?" at bounding box center [547, 306] width 424 height 17
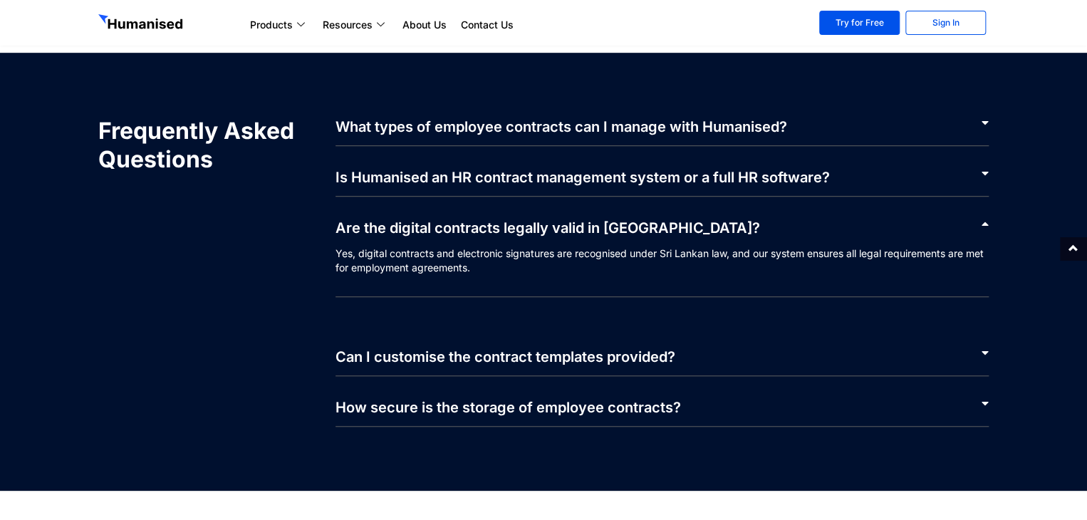
click at [487, 357] on link "Can I customise the contract templates provided?" at bounding box center [505, 356] width 340 height 17
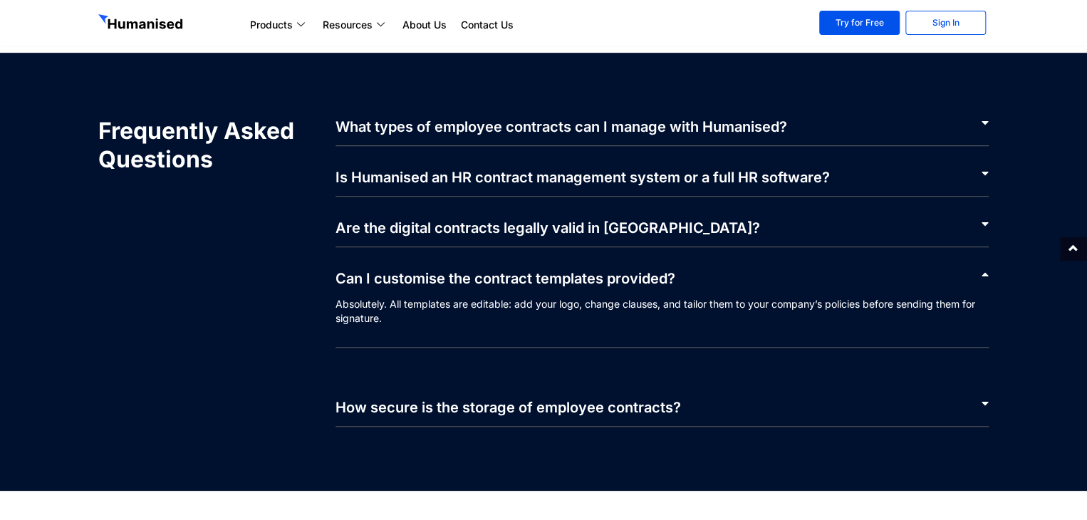
scroll to position [3204, 0]
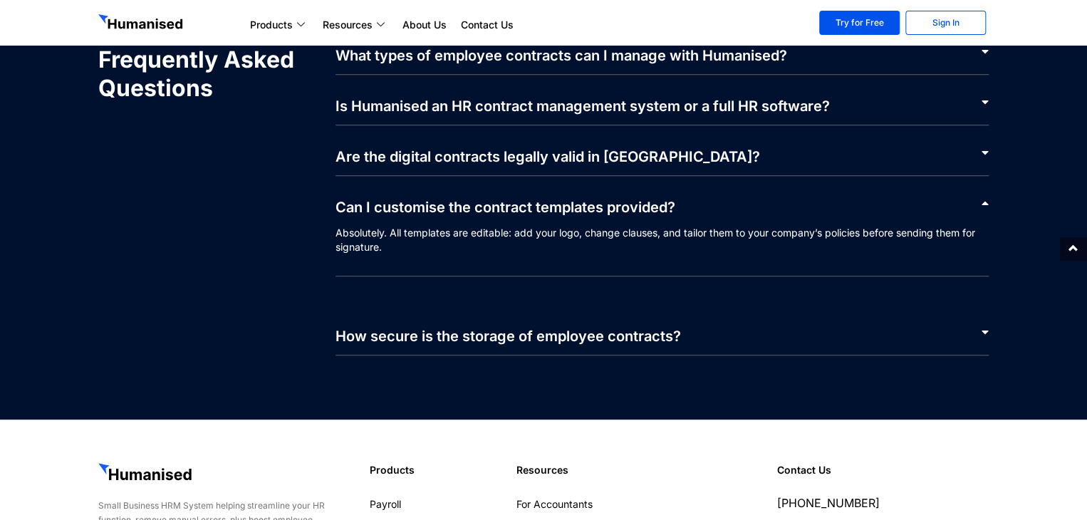
click at [518, 333] on link "How secure is the storage of employee contracts?" at bounding box center [507, 336] width 345 height 17
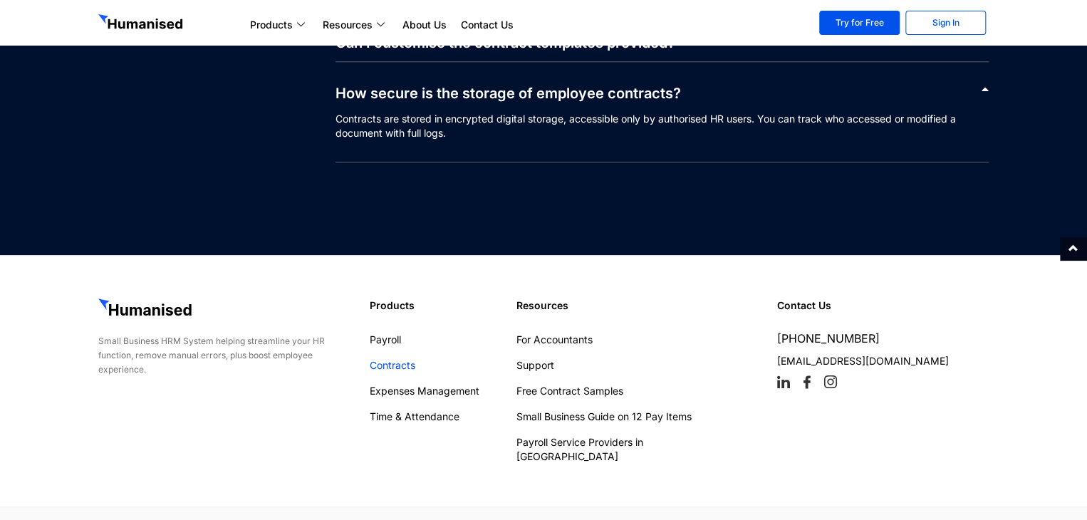
scroll to position [3377, 0]
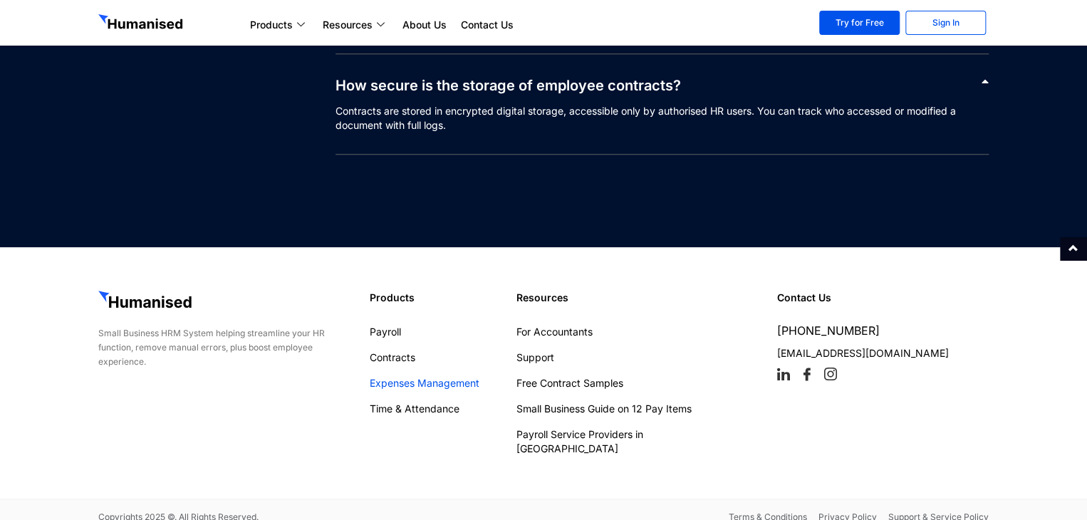
click at [395, 380] on link "Expenses Management" at bounding box center [436, 383] width 132 height 14
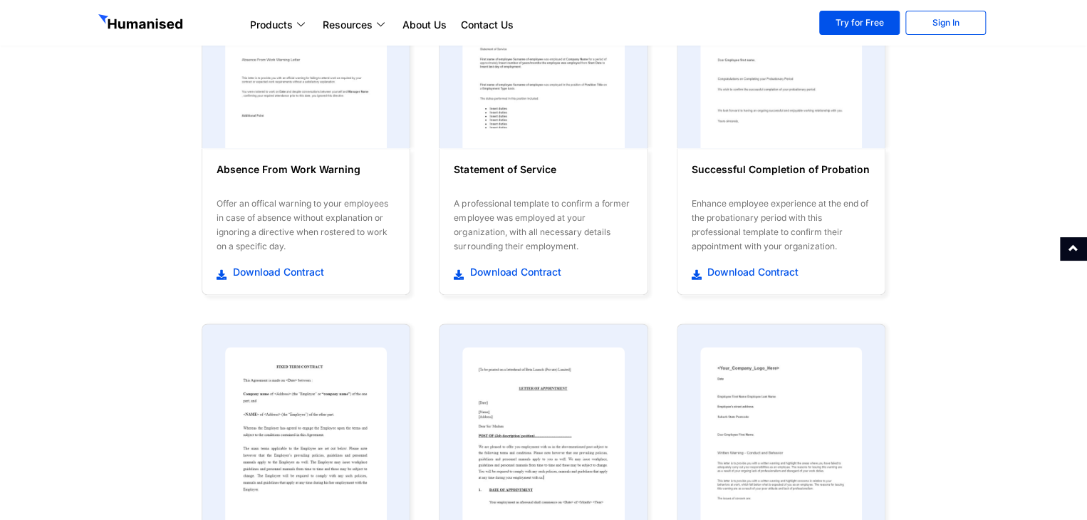
scroll to position [712, 0]
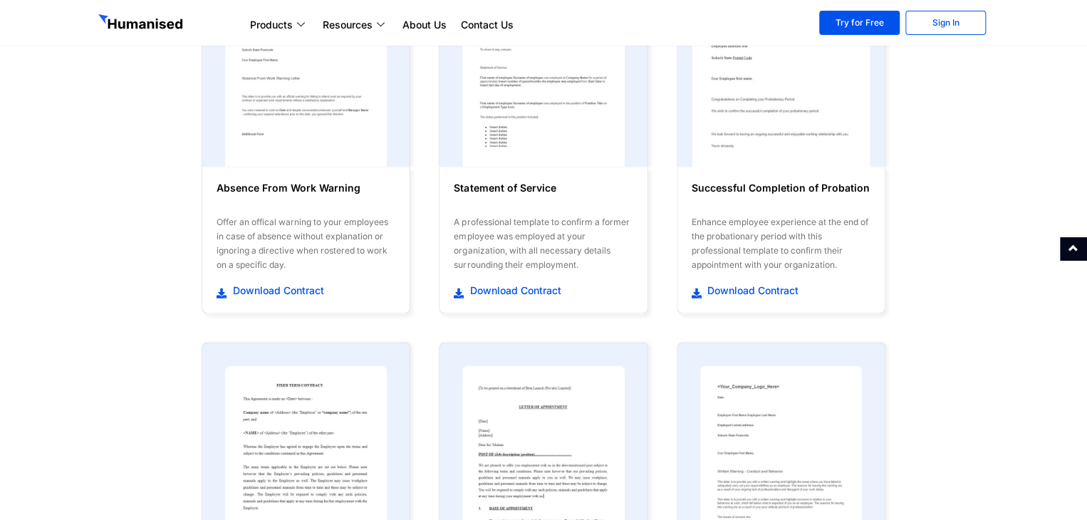
click at [757, 150] on img at bounding box center [780, 78] width 178 height 196
click at [758, 132] on img at bounding box center [780, 78] width 178 height 196
click at [743, 283] on span "Download Contract" at bounding box center [751, 290] width 95 height 14
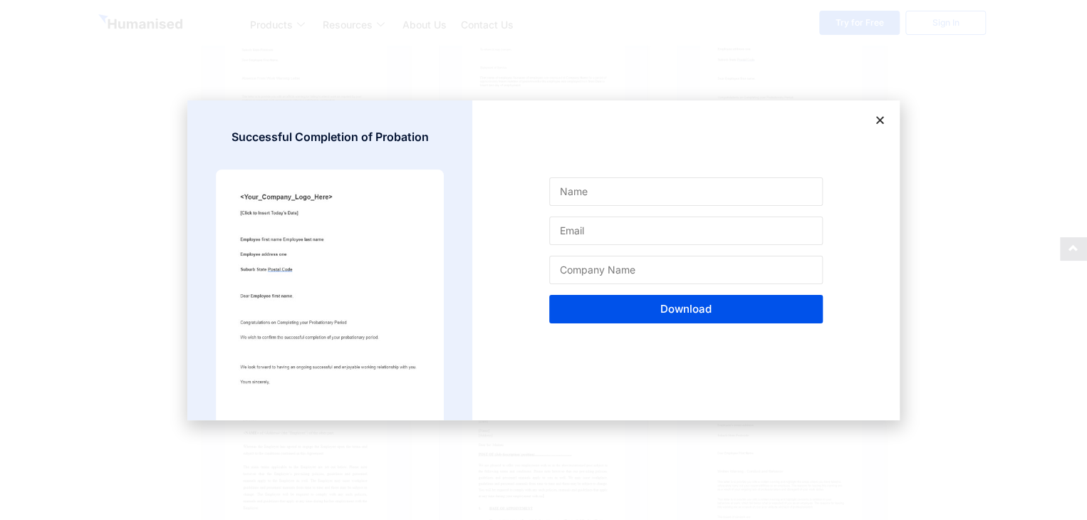
click at [884, 117] on icon at bounding box center [879, 120] width 11 height 11
click at [878, 119] on icon at bounding box center [879, 120] width 11 height 11
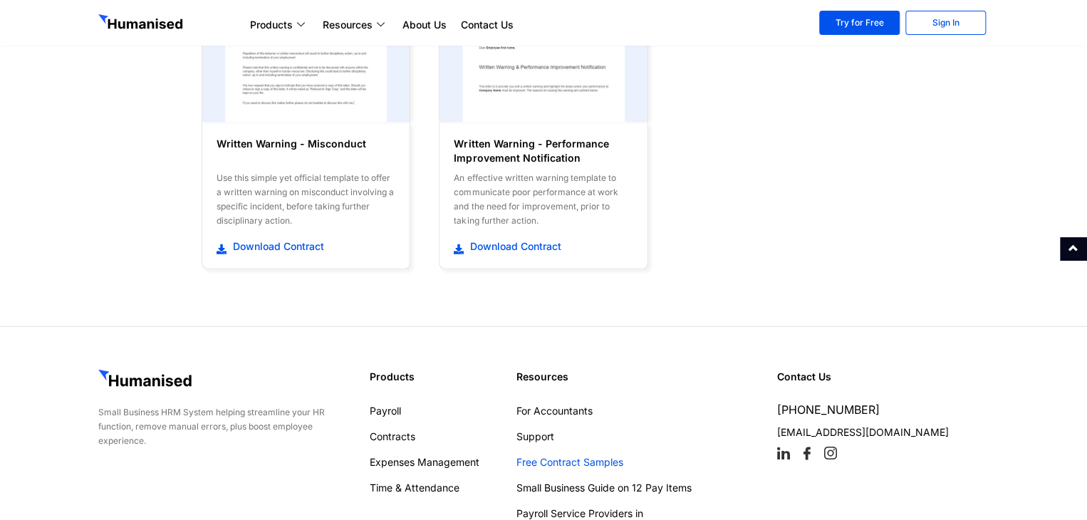
scroll to position [1567, 0]
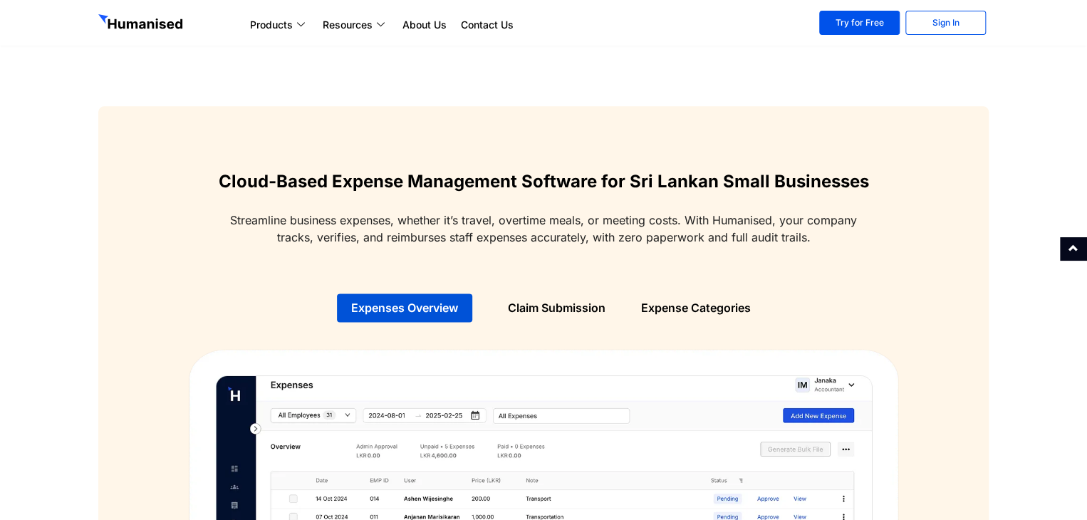
scroll to position [926, 0]
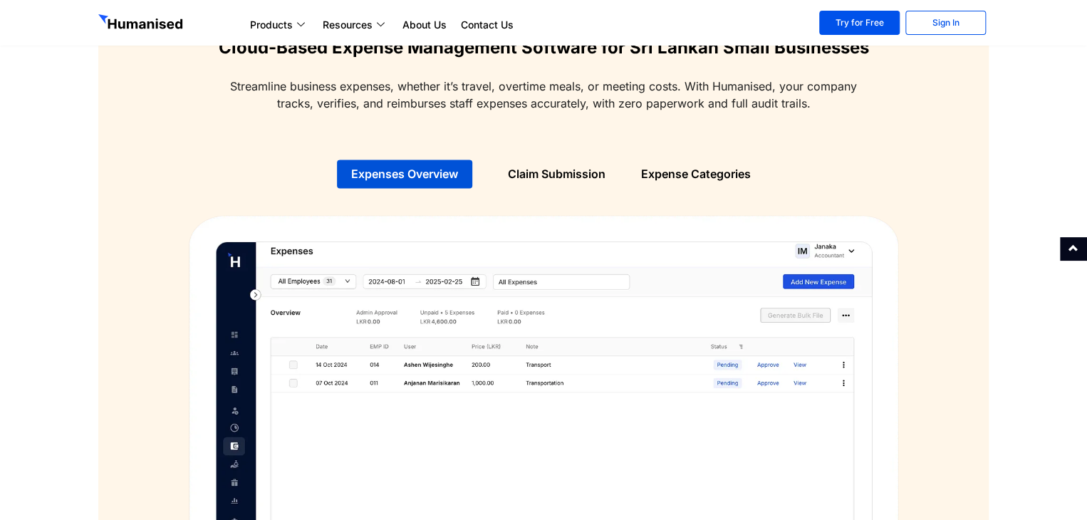
click at [555, 176] on link "Claim Submission" at bounding box center [557, 174] width 98 height 14
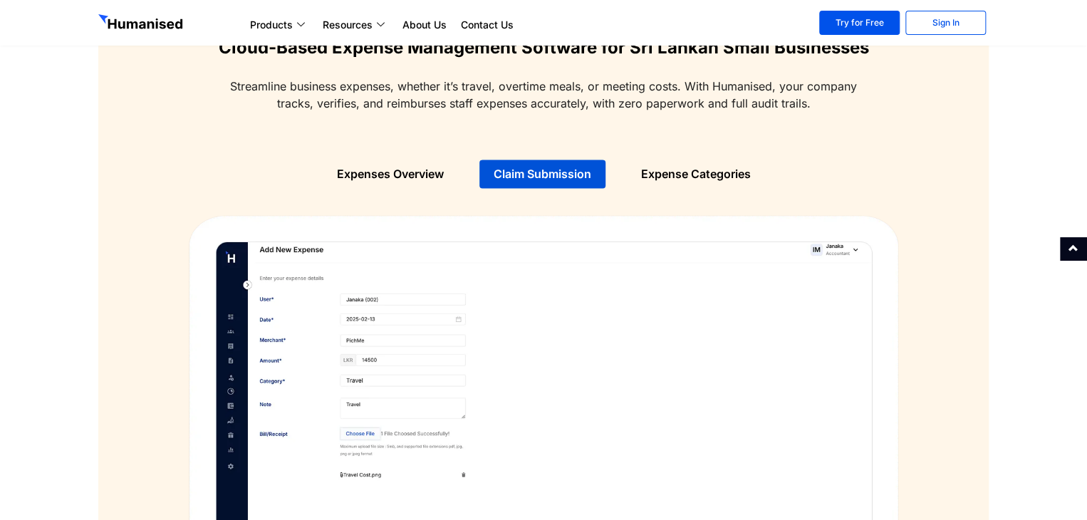
click at [698, 173] on link "Expense Categories" at bounding box center [696, 174] width 110 height 14
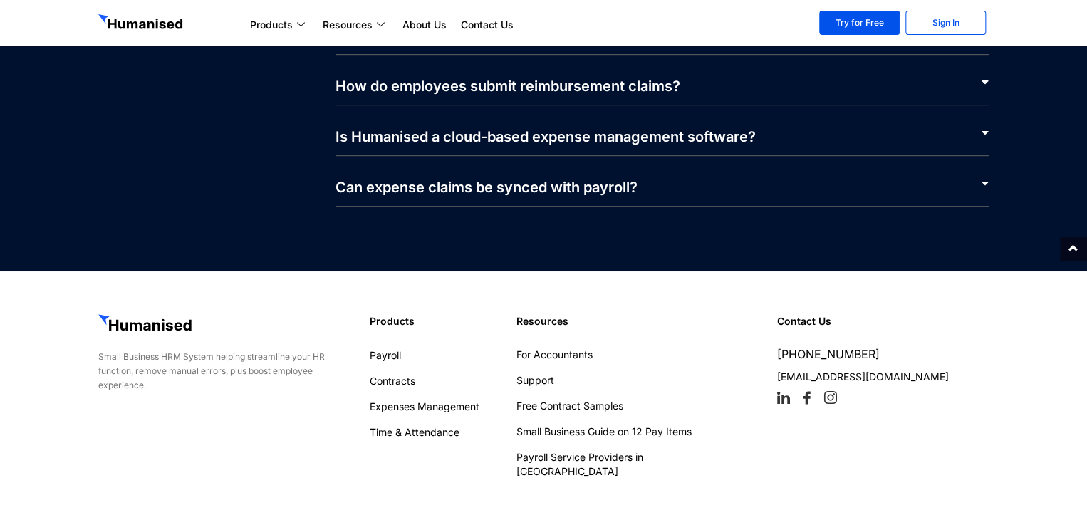
scroll to position [3063, 0]
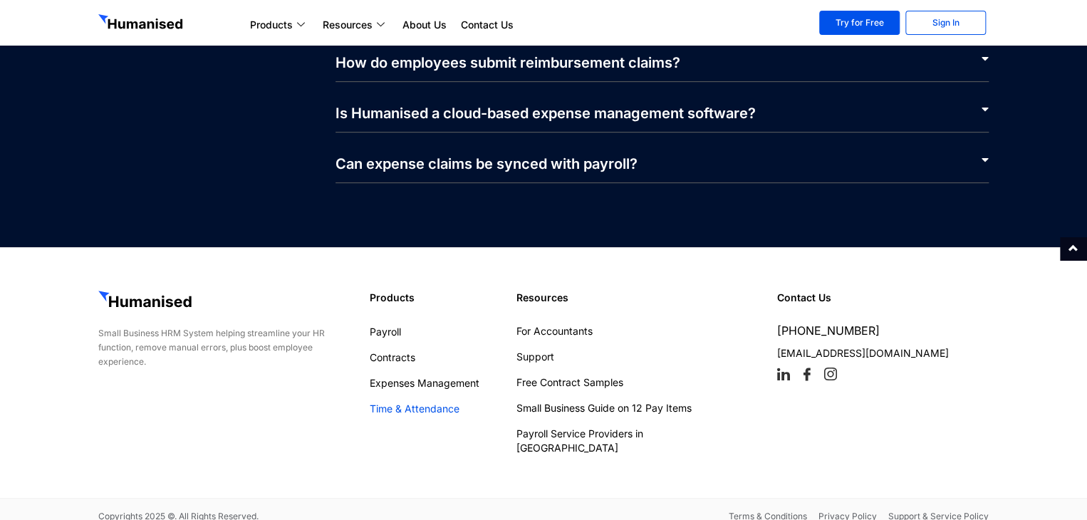
click at [417, 411] on link "Time & Attendance" at bounding box center [436, 409] width 132 height 14
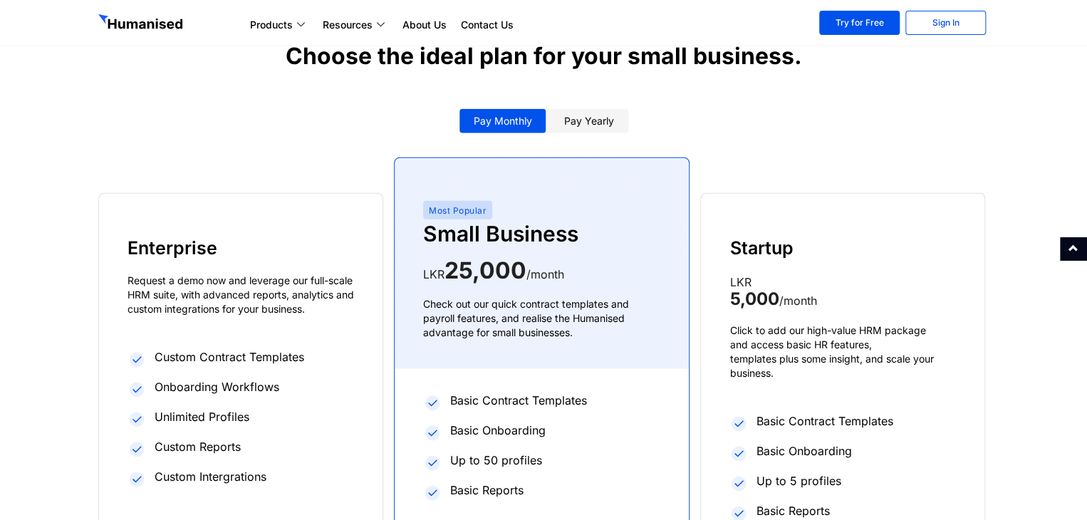
scroll to position [3132, 0]
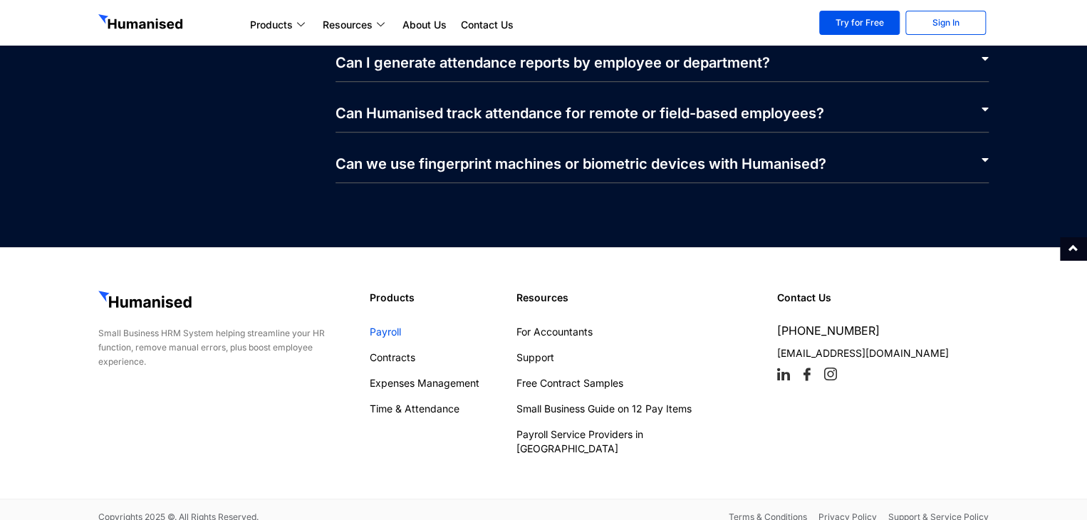
click at [387, 333] on link "Payroll" at bounding box center [436, 332] width 132 height 14
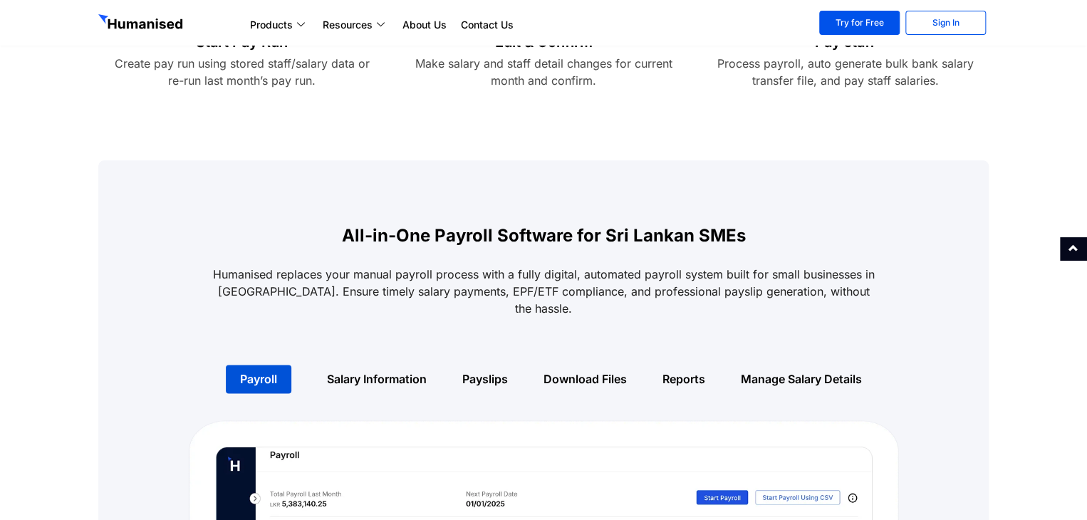
scroll to position [712, 0]
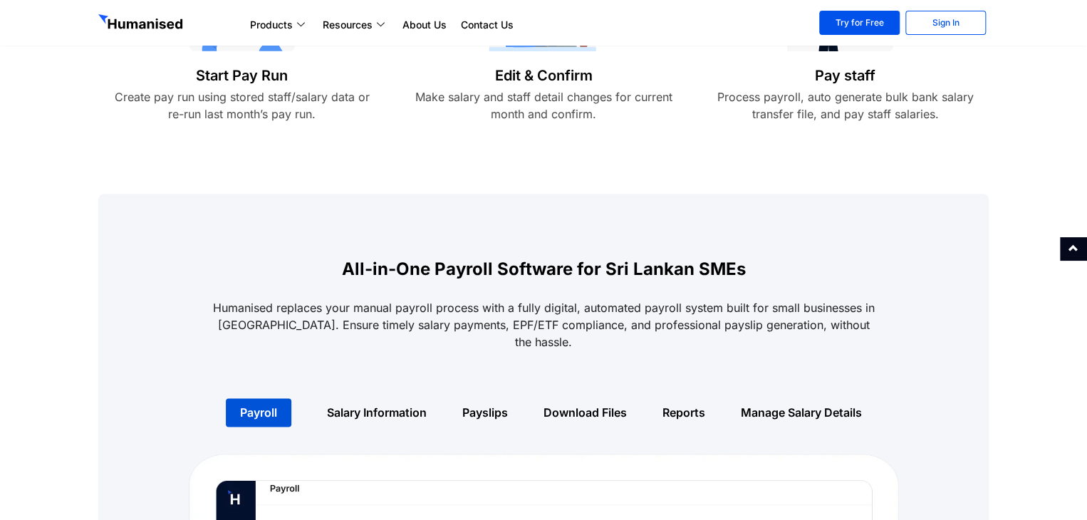
click at [385, 405] on link "Salary Information" at bounding box center [377, 412] width 100 height 14
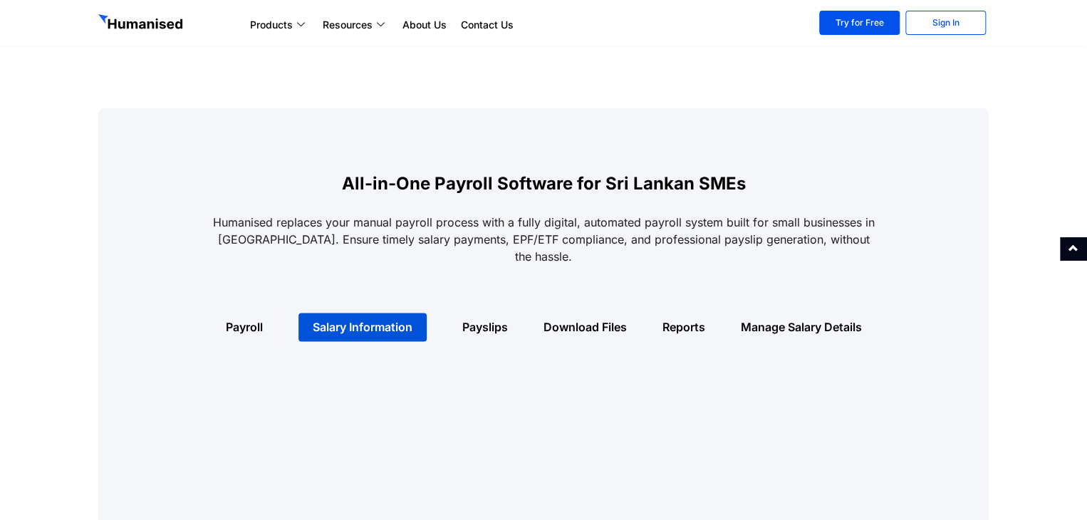
scroll to position [926, 0]
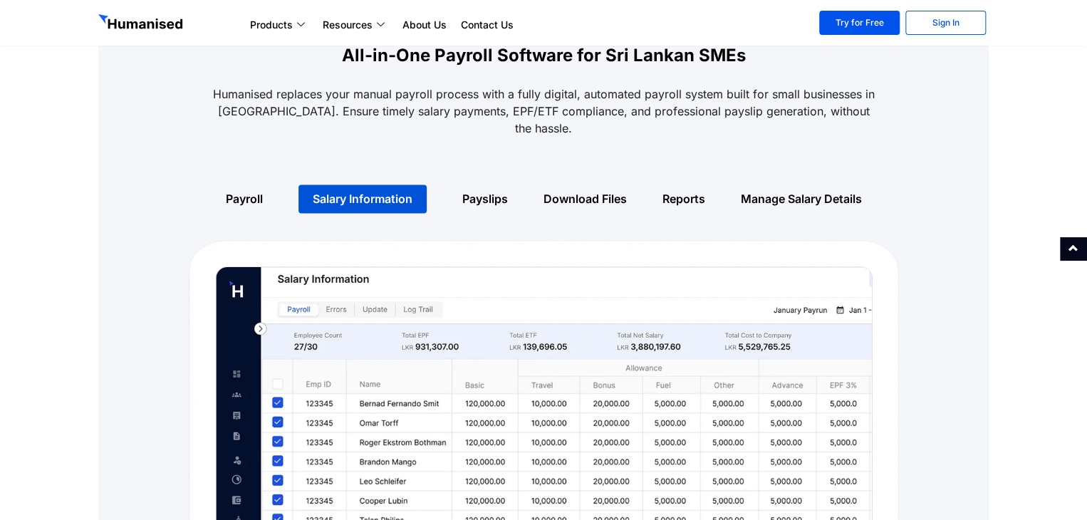
click at [251, 196] on div "Payroll" at bounding box center [244, 199] width 73 height 46
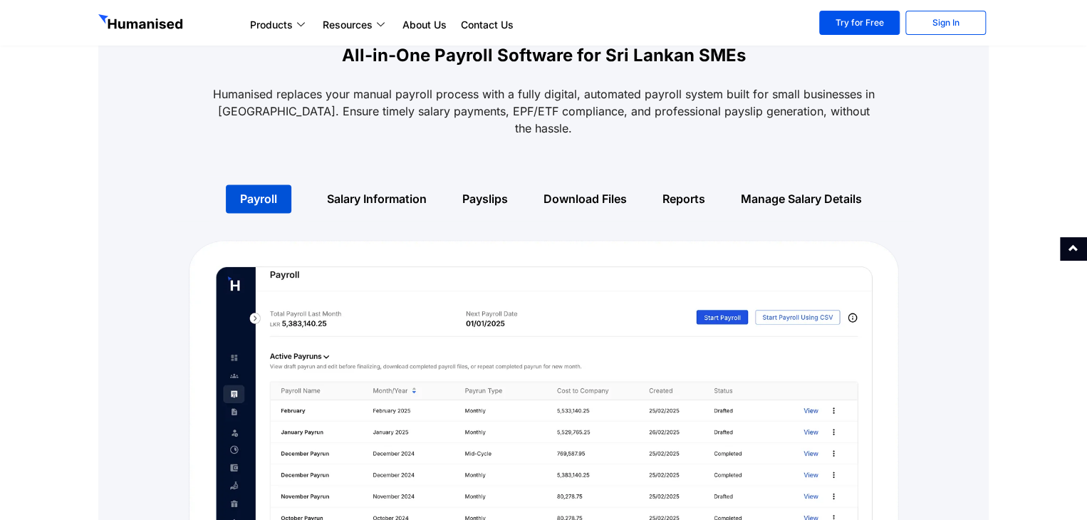
click at [357, 192] on link "Salary Information" at bounding box center [377, 199] width 100 height 14
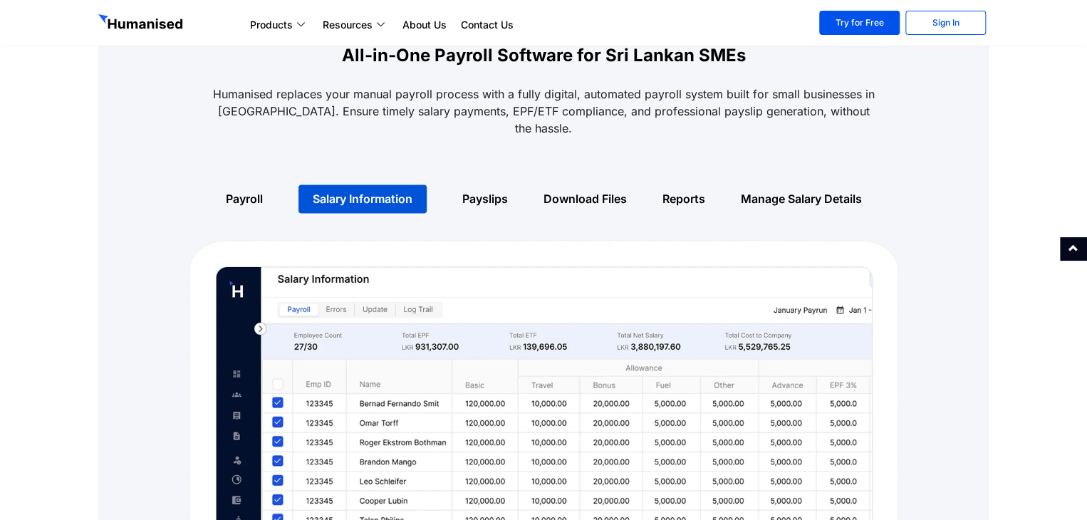
click at [490, 176] on div "Payslips" at bounding box center [484, 199] width 81 height 46
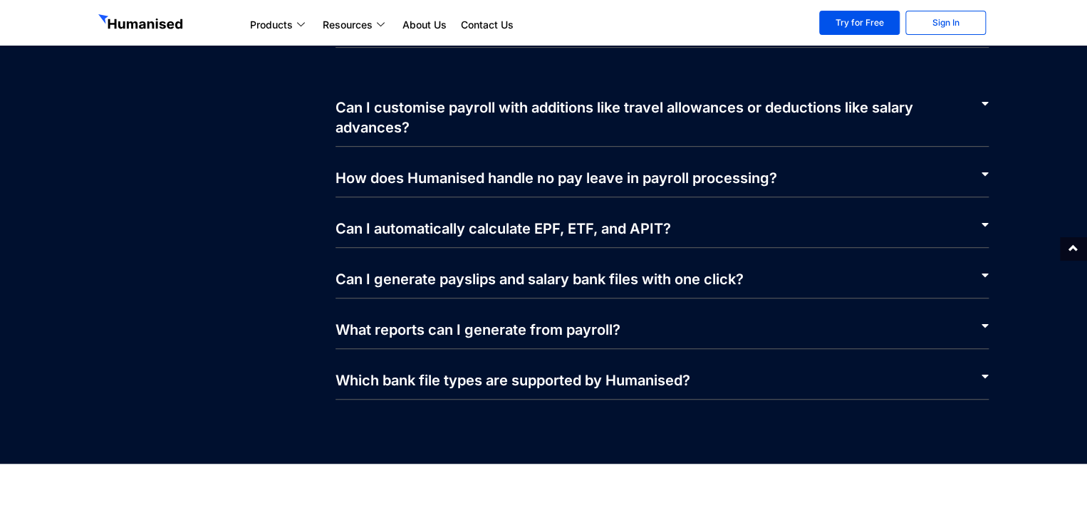
scroll to position [2919, 0]
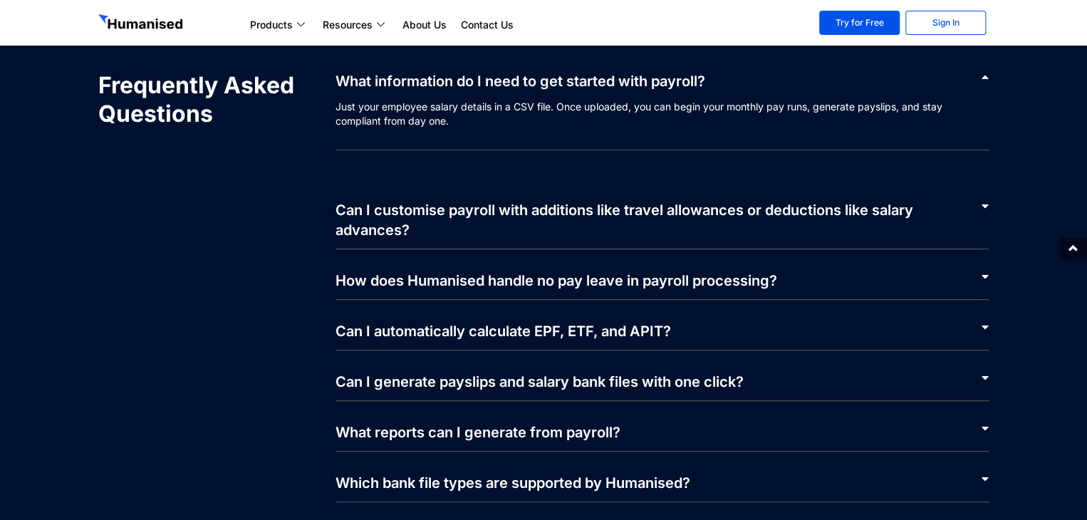
click at [644, 272] on link "How does Humanised handle no pay leave in payroll processing?" at bounding box center [555, 280] width 441 height 17
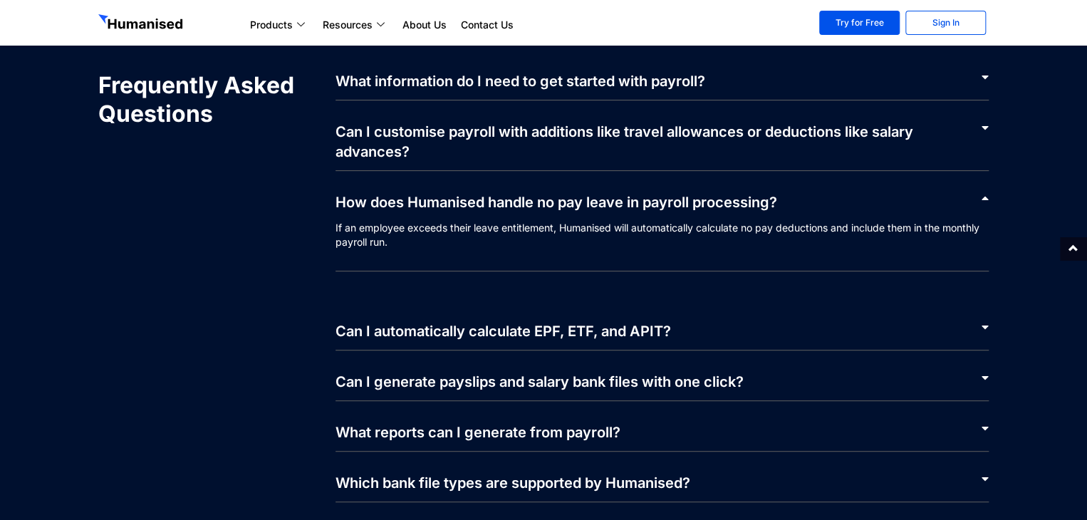
click at [654, 323] on link "Can I automatically calculate EPF, ETF, and APIT?" at bounding box center [502, 331] width 335 height 17
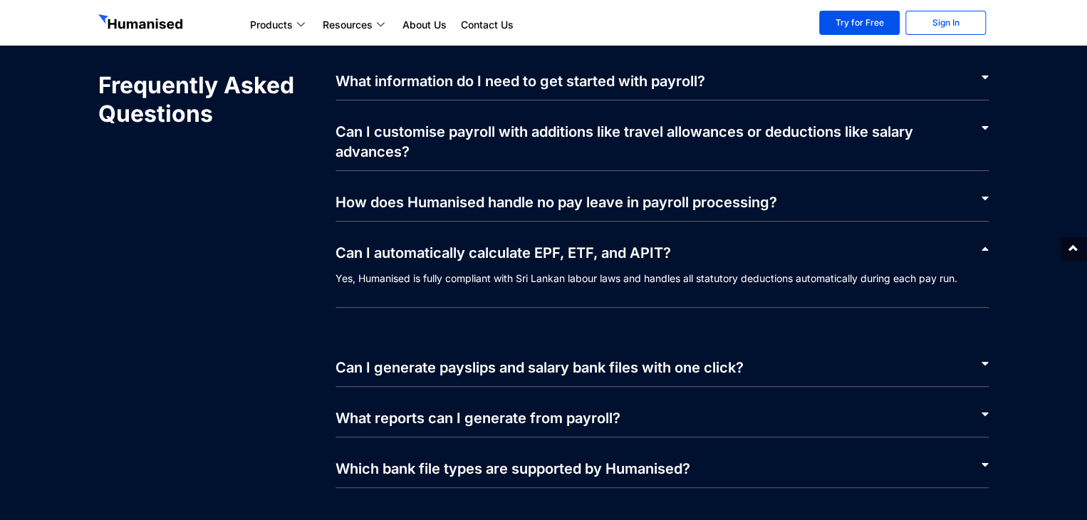
click at [666, 127] on div "Can I customise payroll with additions like travel allowances or deductions lik…" at bounding box center [662, 135] width 654 height 70
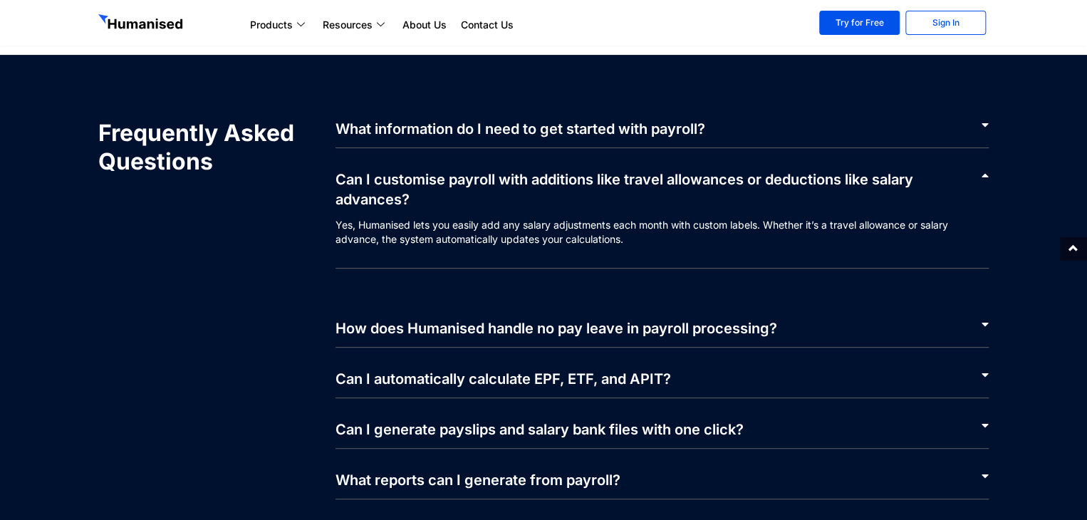
scroll to position [2848, 0]
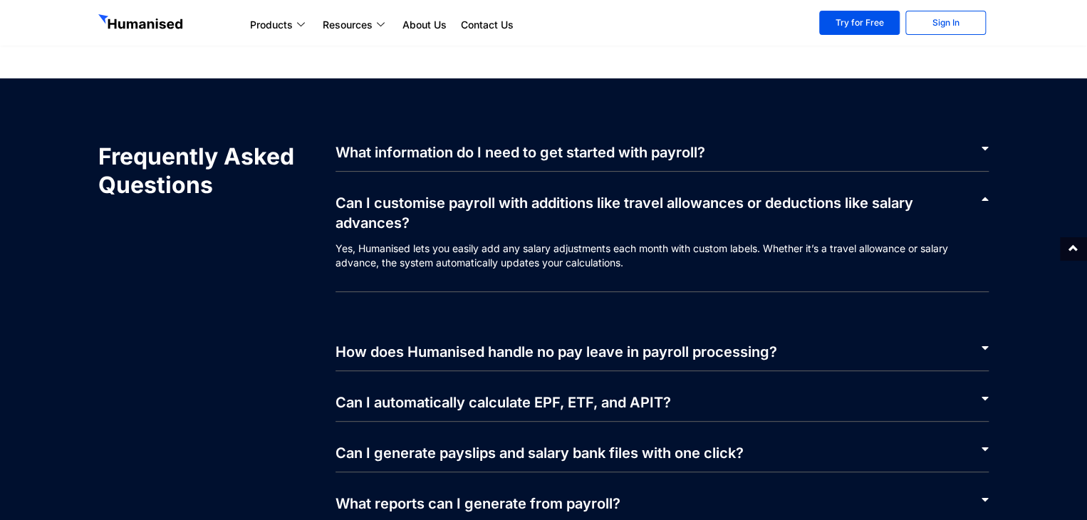
click at [666, 144] on link "What information do I need to get started with payroll?" at bounding box center [520, 152] width 370 height 17
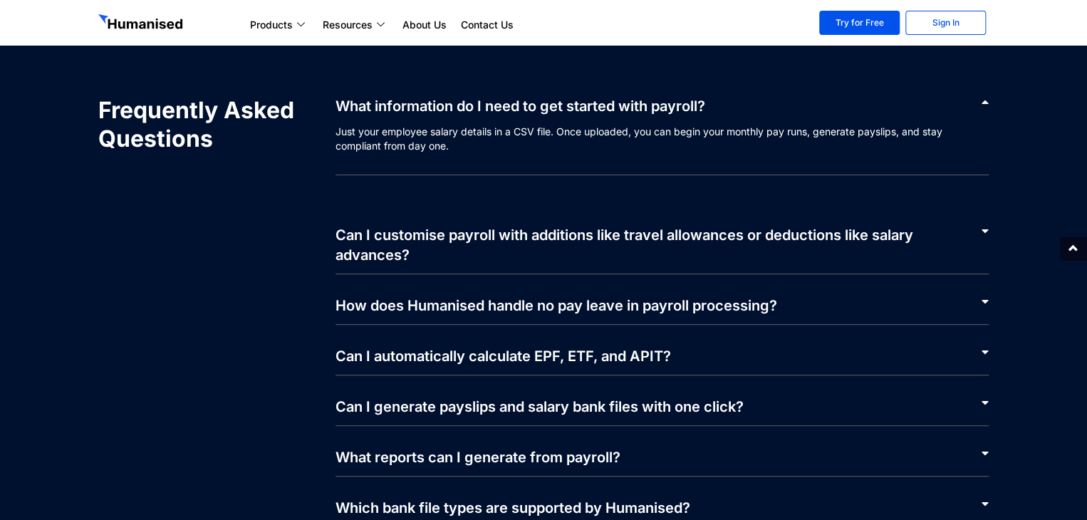
scroll to position [2919, 0]
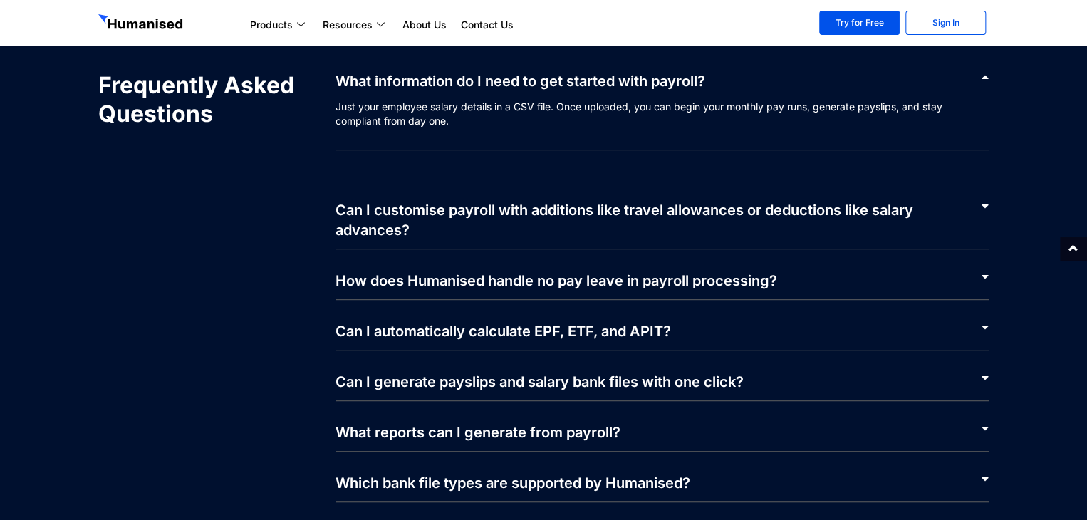
click at [614, 373] on link "Can I generate payslips and salary bank files with one click?" at bounding box center [539, 381] width 408 height 17
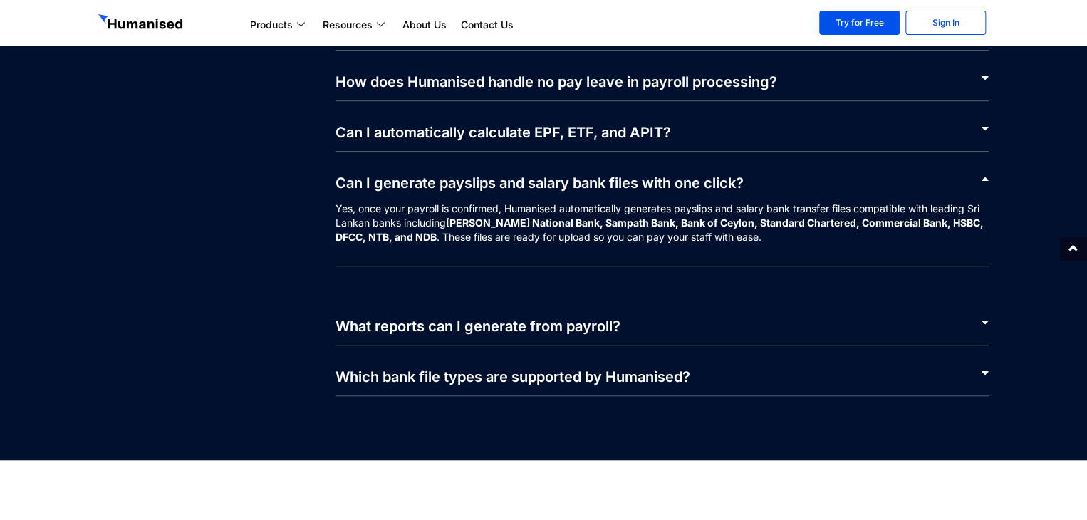
scroll to position [3062, 0]
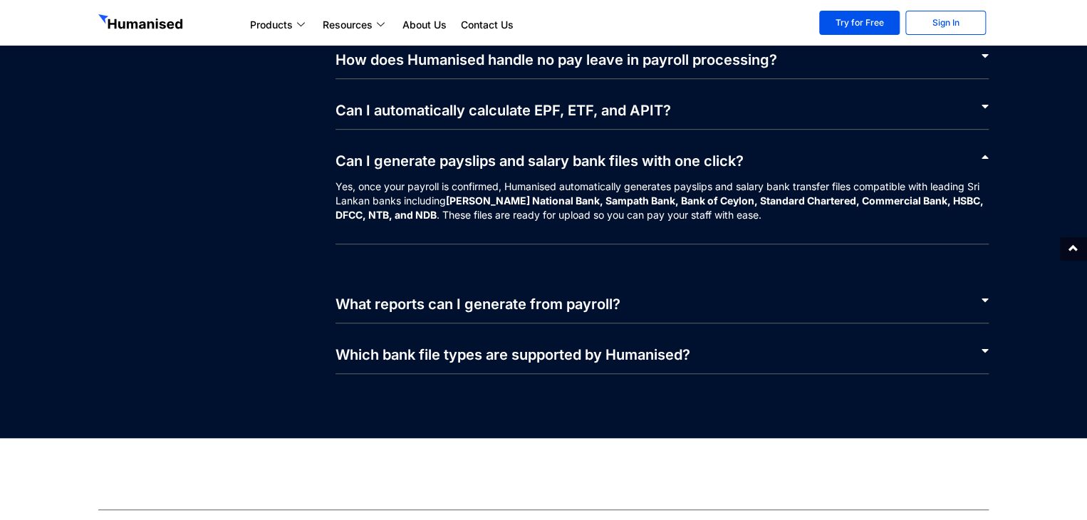
click at [577, 298] on div "What reports can I generate from payroll?" at bounding box center [662, 298] width 654 height 51
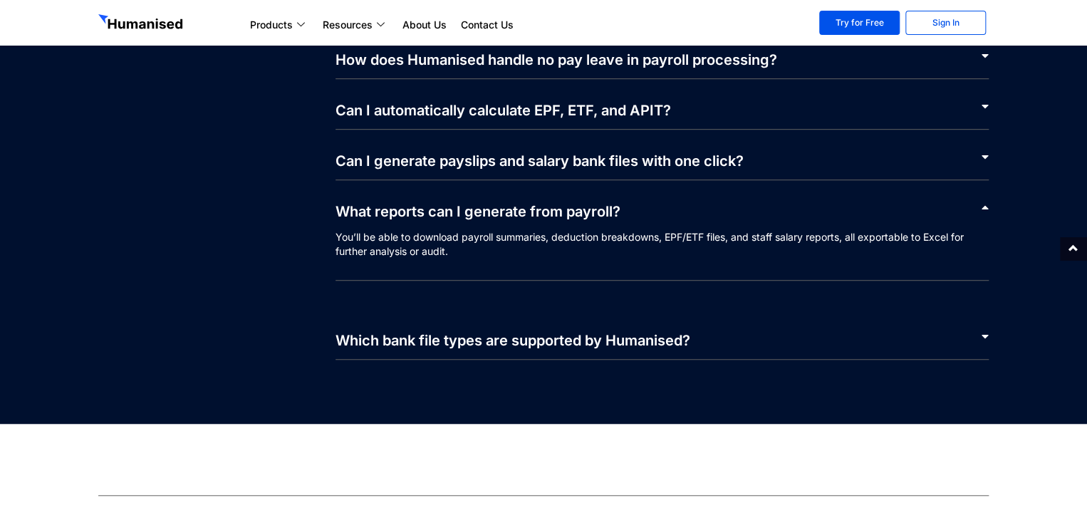
click at [605, 332] on link "Which bank file types are supported by Humanised?" at bounding box center [512, 340] width 355 height 17
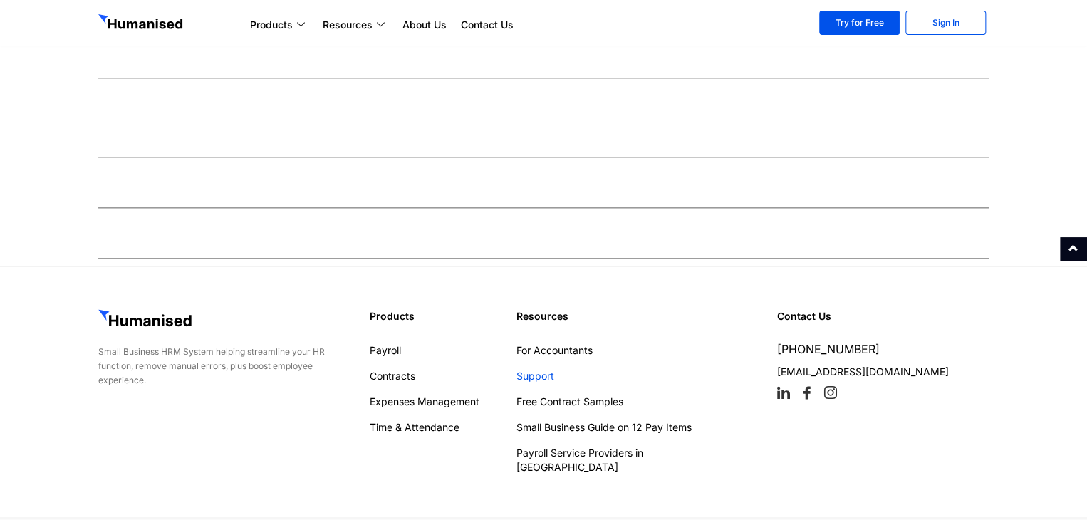
scroll to position [3495, 0]
click at [399, 419] on link "Time & Attendance" at bounding box center [436, 426] width 132 height 14
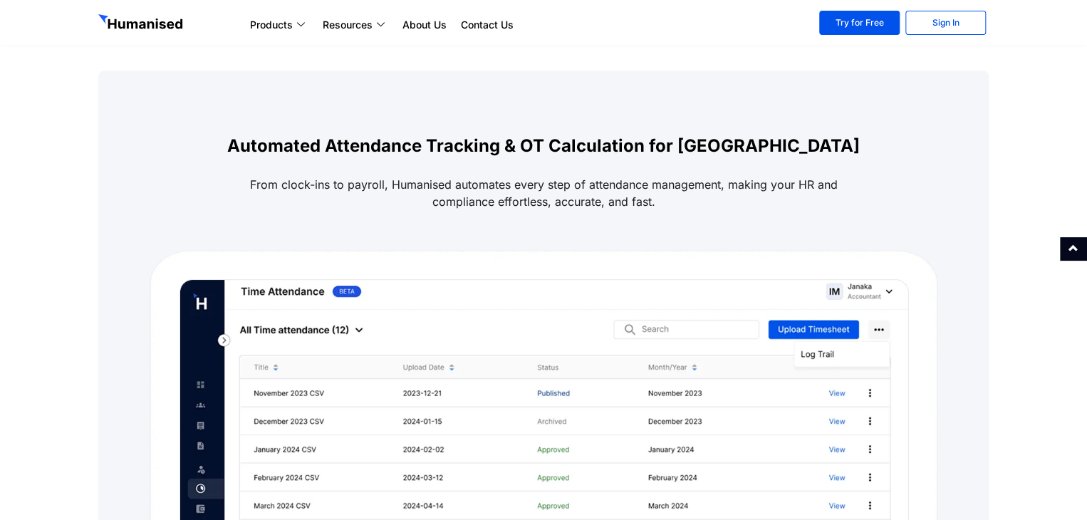
scroll to position [427, 0]
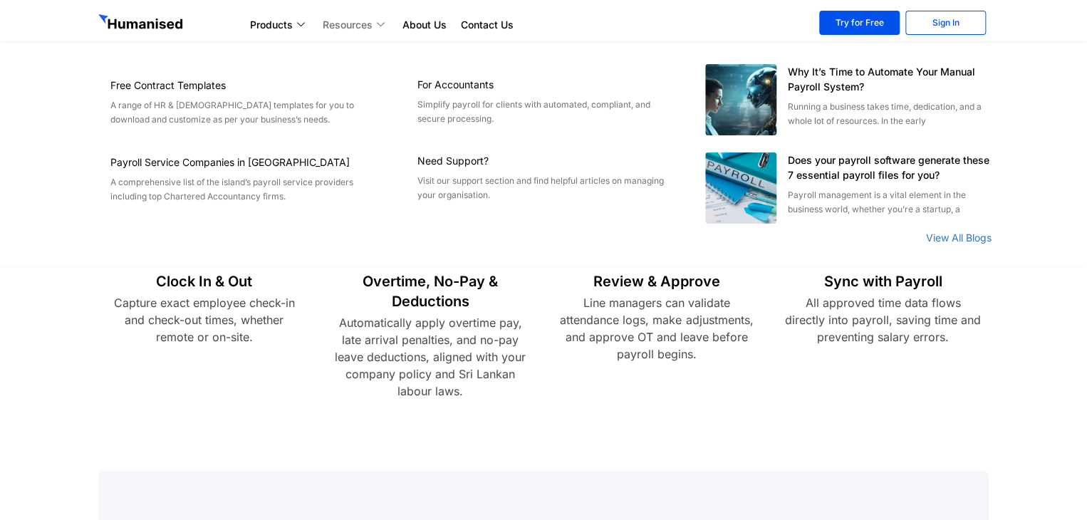
click at [353, 24] on link "Resources" at bounding box center [355, 24] width 80 height 17
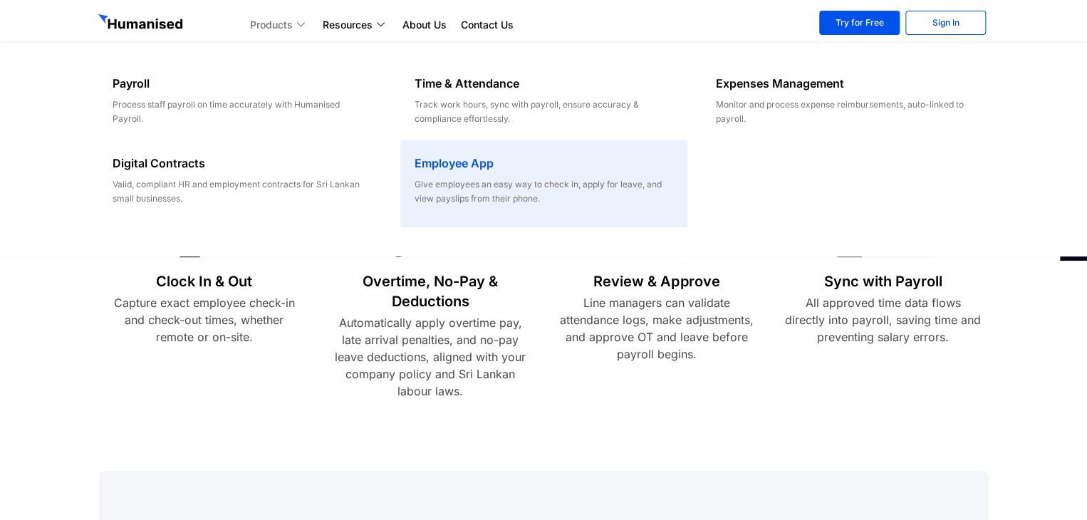
click at [571, 172] on h6 "Employee App" at bounding box center [543, 163] width 258 height 17
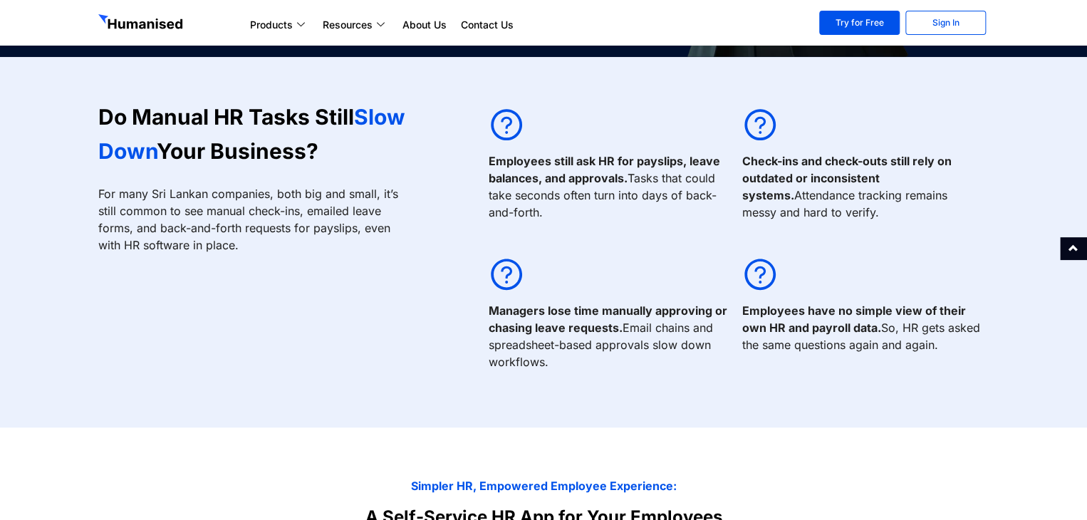
click at [357, 148] on h2 "Do Manual HR Tasks Still Slow Down Your Business?" at bounding box center [252, 134] width 309 height 68
click at [641, 164] on strong "Employees still ask HR for payslips, leave balances, and approvals." at bounding box center [603, 169] width 231 height 31
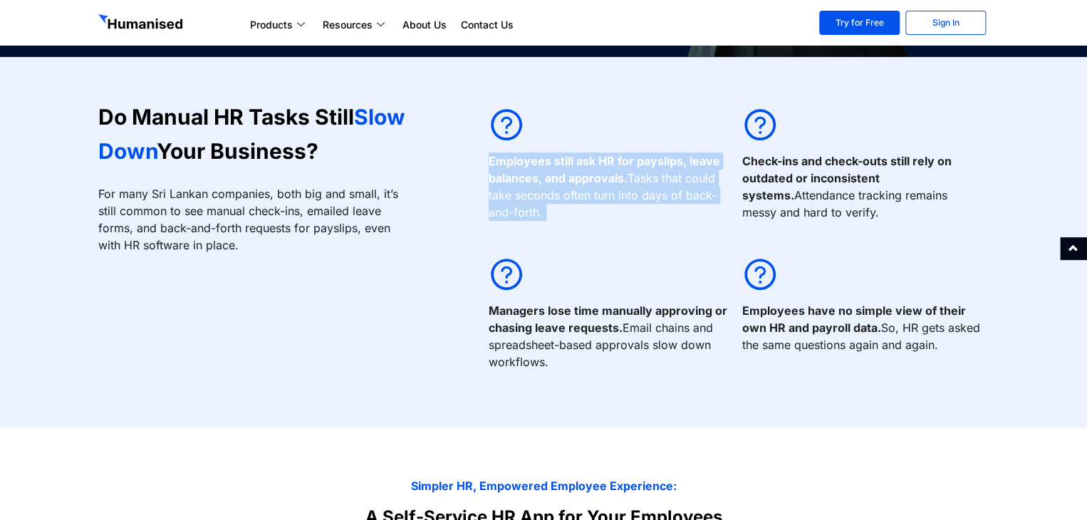
click at [641, 164] on strong "Employees still ask HR for payslips, leave balances, and approvals." at bounding box center [603, 169] width 231 height 31
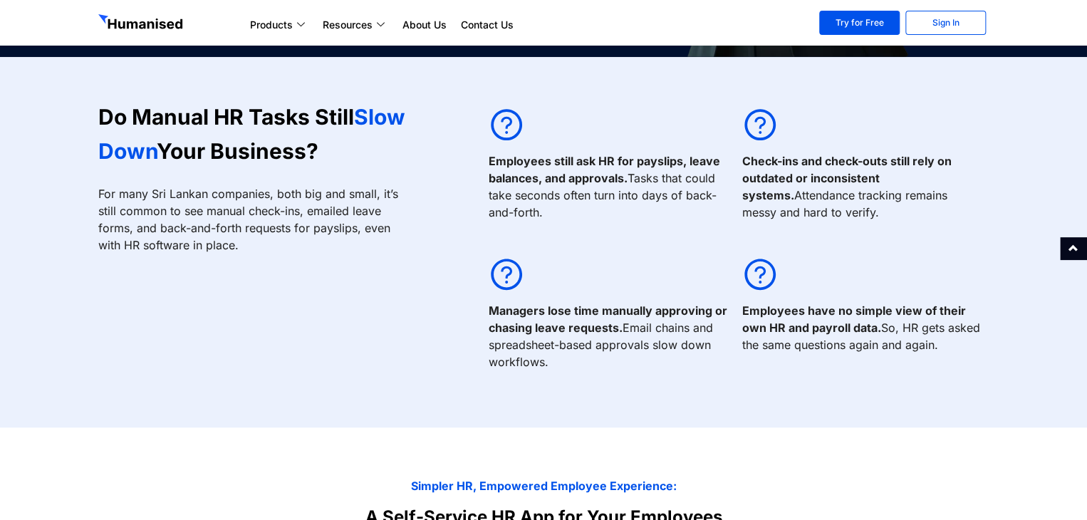
click at [738, 178] on div "Check-ins and check-outs still rely on outdated or inconsistent systems. Attend…" at bounding box center [861, 167] width 253 height 135
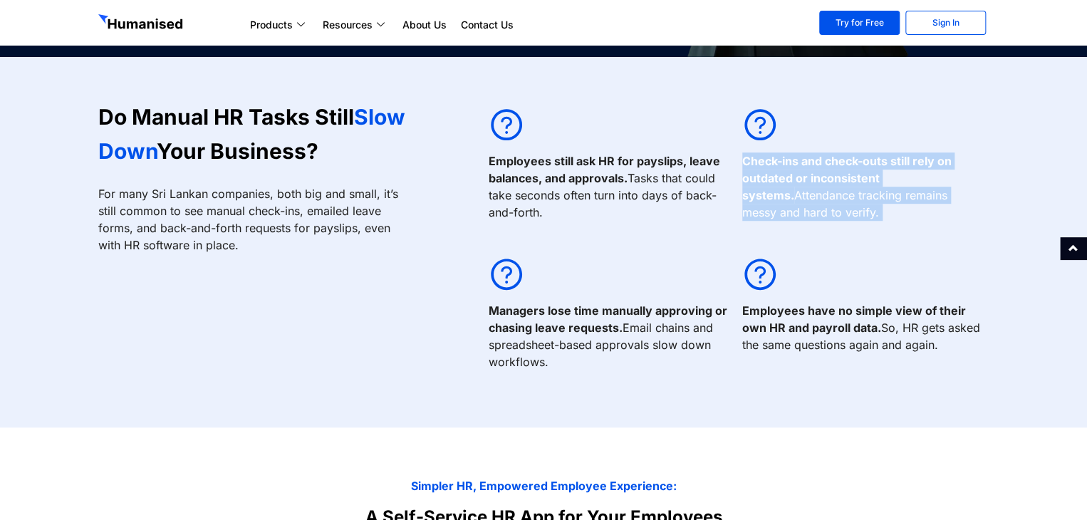
click at [738, 178] on div "Check-ins and check-outs still rely on outdated or inconsistent systems. Attend…" at bounding box center [861, 167] width 253 height 135
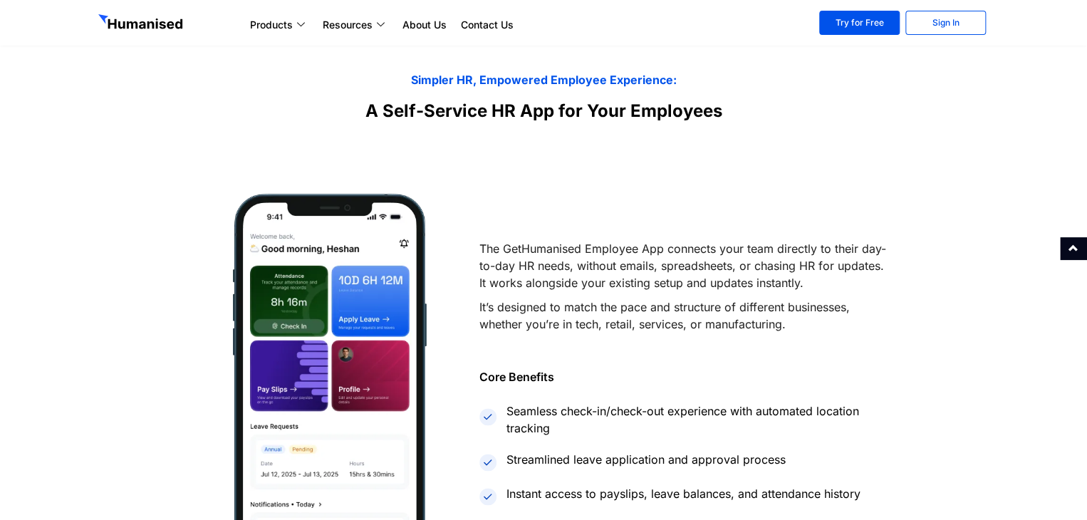
scroll to position [854, 0]
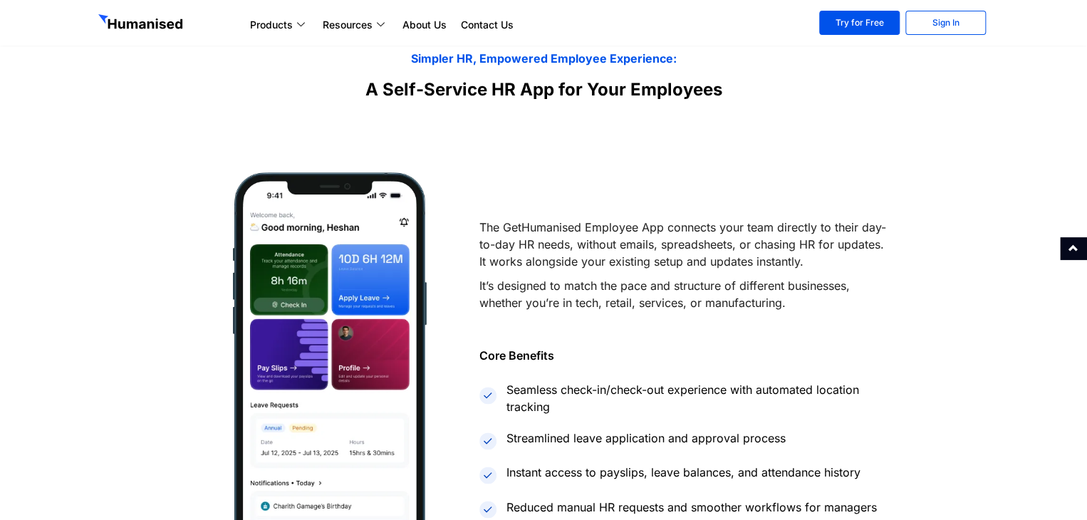
click at [563, 254] on p "The GetHumanised Employee App connects your team directly to their day-to-day H…" at bounding box center [685, 244] width 413 height 51
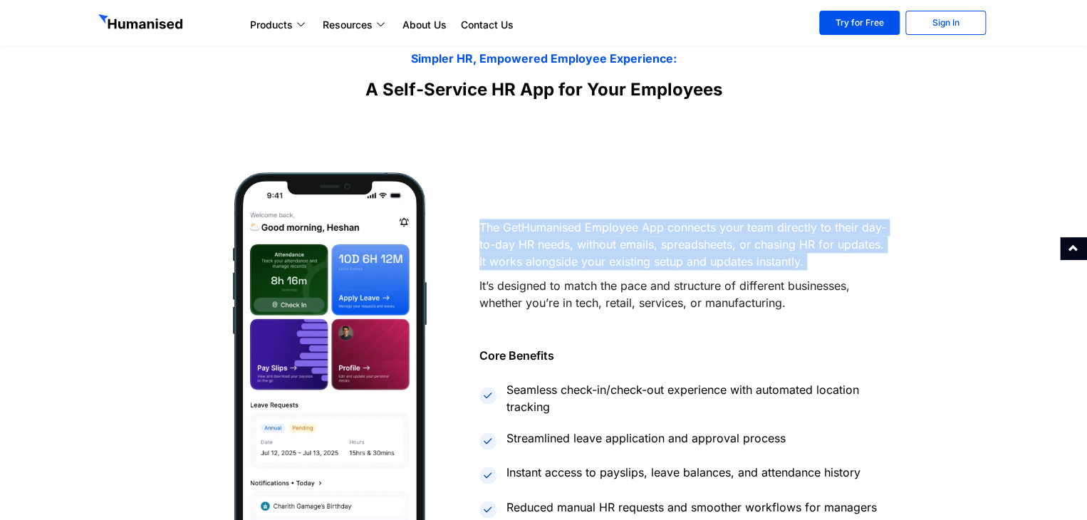
click at [563, 254] on p "The GetHumanised Employee App connects your team directly to their day-to-day H…" at bounding box center [685, 244] width 413 height 51
click at [523, 108] on section "The GetHumanised Employee App connects your team directly to their day-to-day H…" at bounding box center [543, 339] width 904 height 463
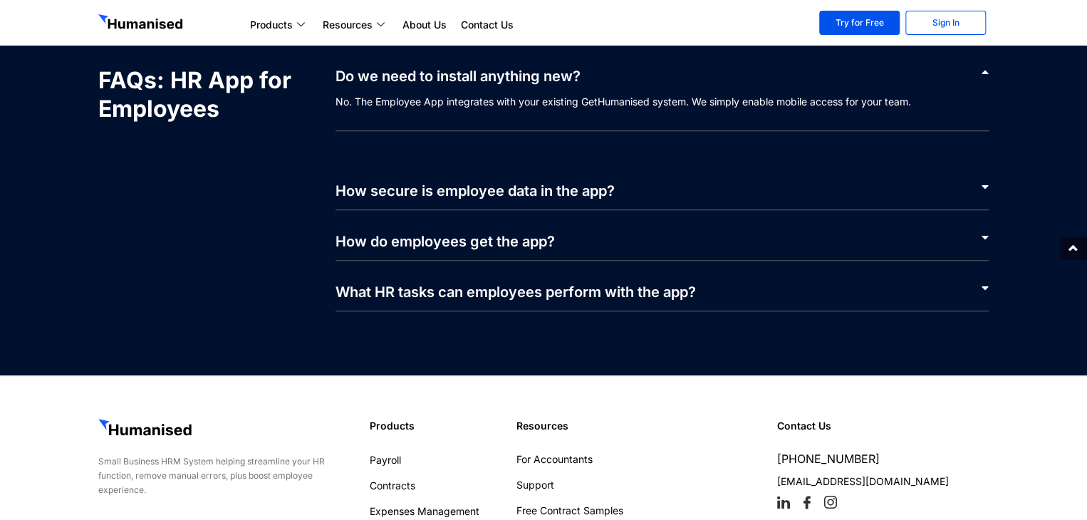
scroll to position [3275, 0]
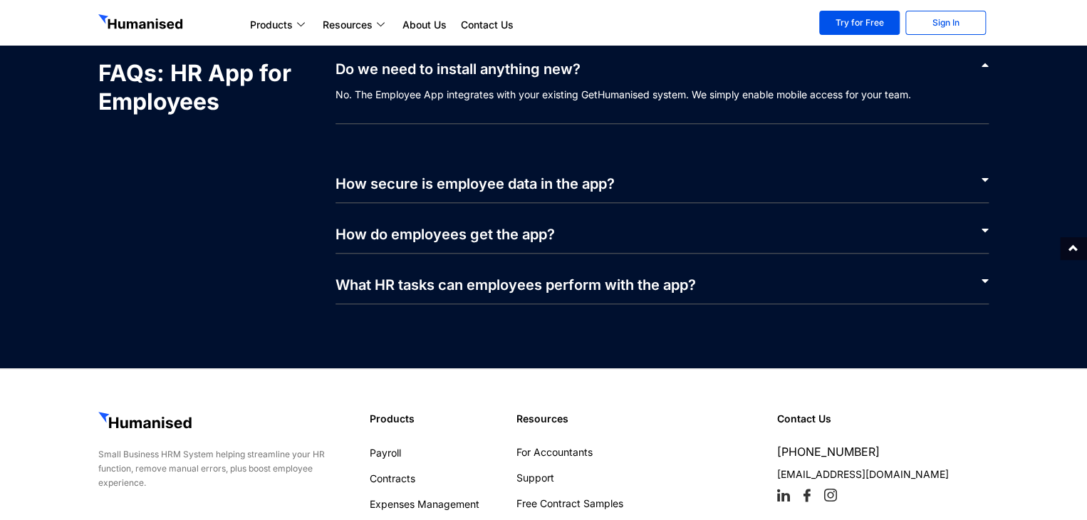
click at [496, 293] on link "What HR tasks can employees perform with the app?" at bounding box center [515, 284] width 360 height 17
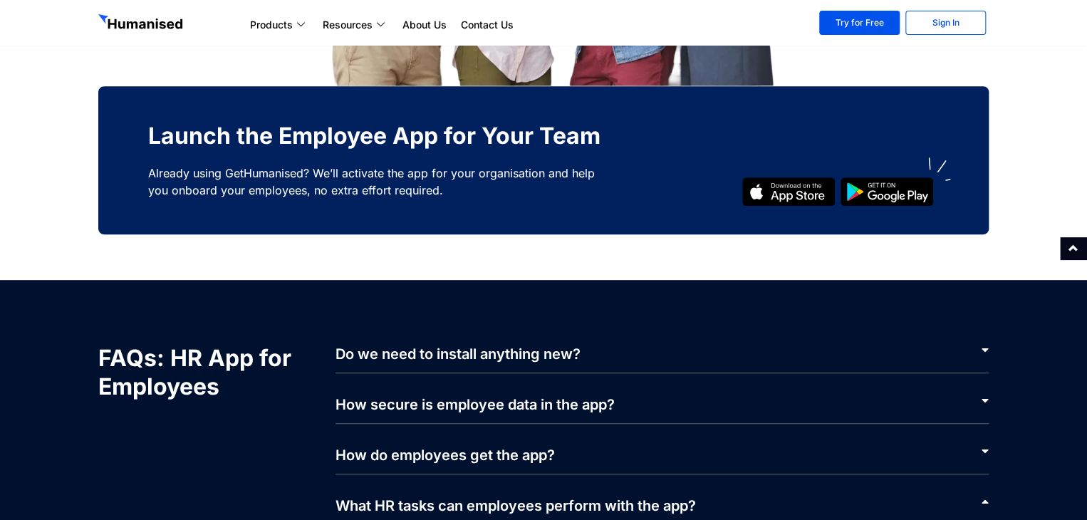
scroll to position [3397, 0]
